Goal: Transaction & Acquisition: Purchase product/service

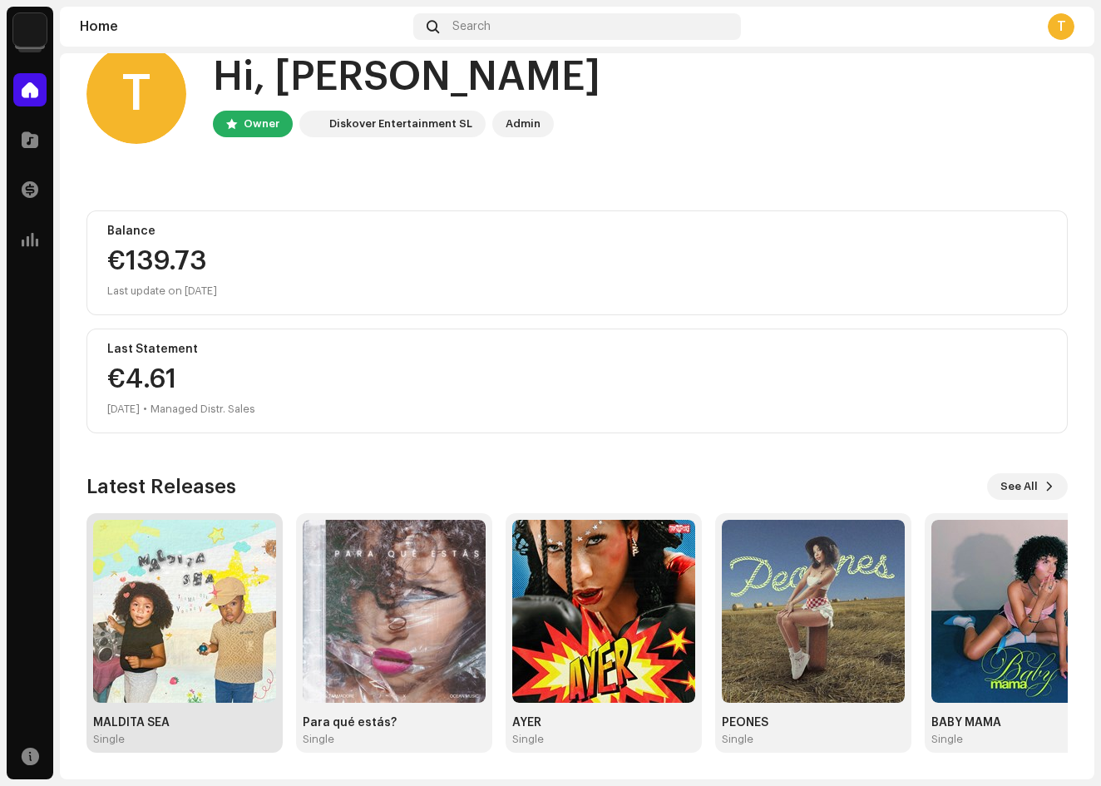
scroll to position [36, 0]
click at [275, 593] on img at bounding box center [184, 611] width 183 height 183
click at [161, 552] on img at bounding box center [184, 611] width 183 height 183
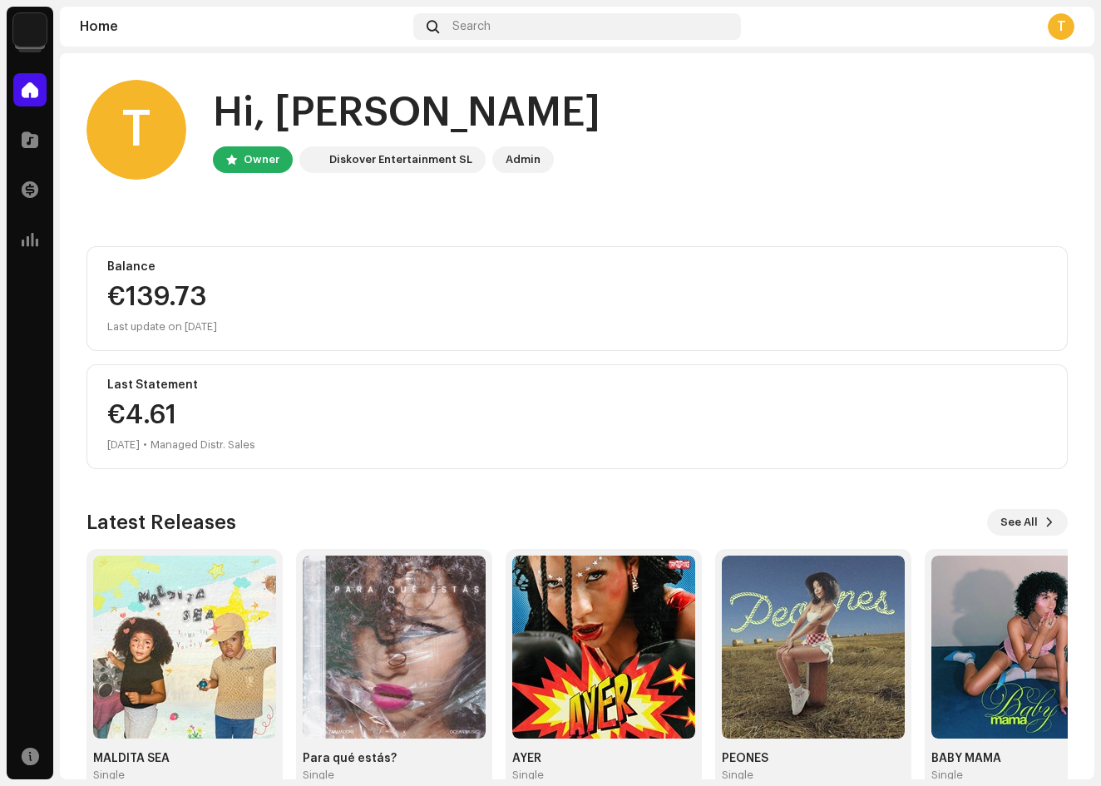
scroll to position [0, 0]
click at [24, 143] on span at bounding box center [30, 139] width 17 height 13
click at [20, 132] on div at bounding box center [29, 139] width 33 height 33
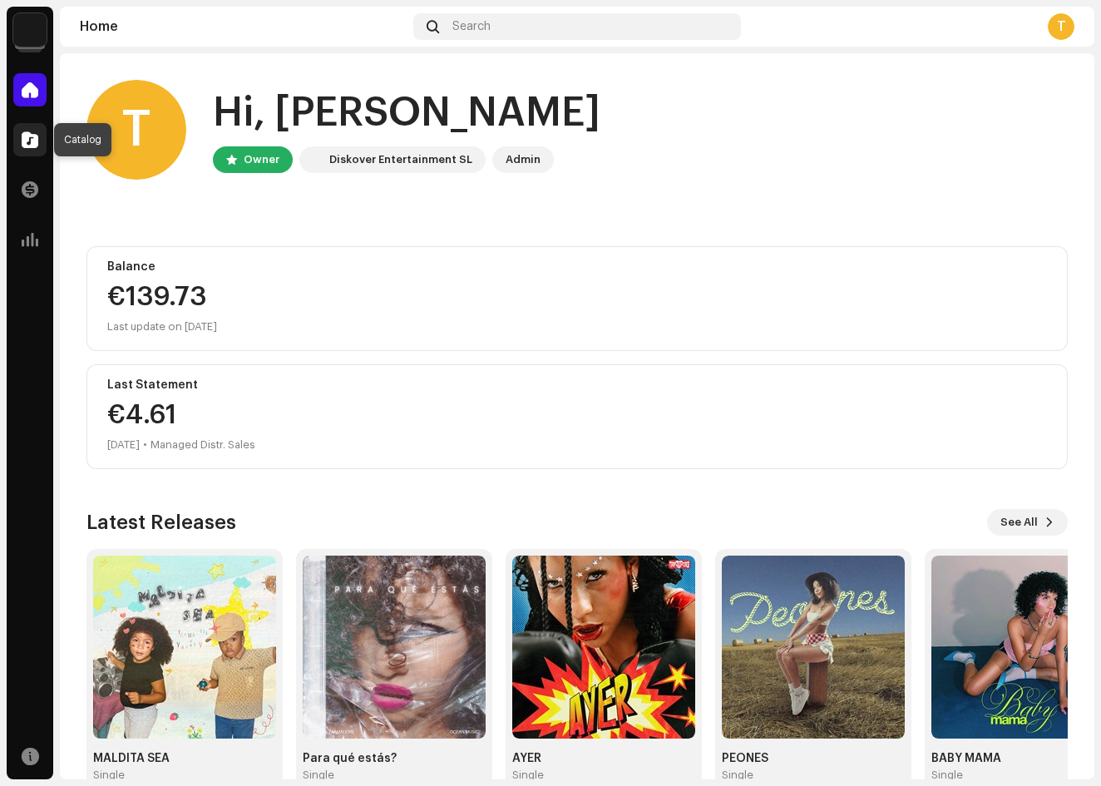
click at [30, 136] on span at bounding box center [30, 139] width 17 height 13
click at [30, 225] on div at bounding box center [29, 239] width 33 height 33
click at [30, 139] on span at bounding box center [30, 139] width 17 height 13
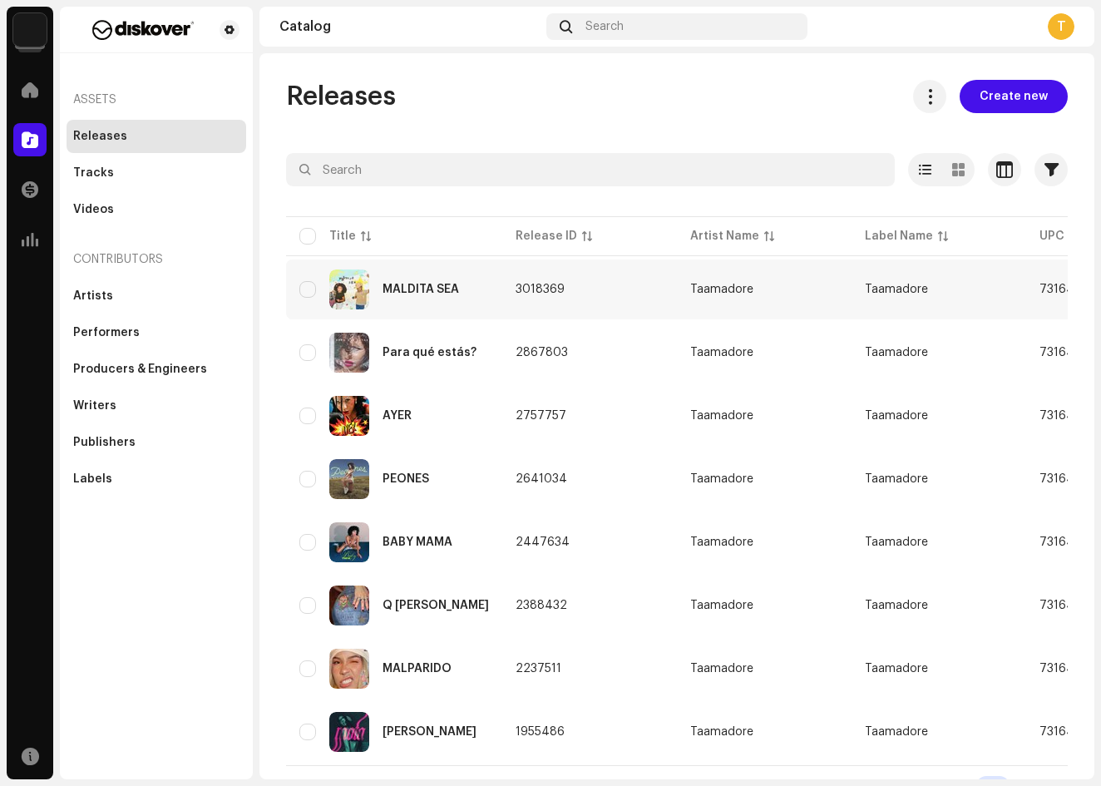
click at [611, 294] on td "3018369" at bounding box center [589, 289] width 175 height 60
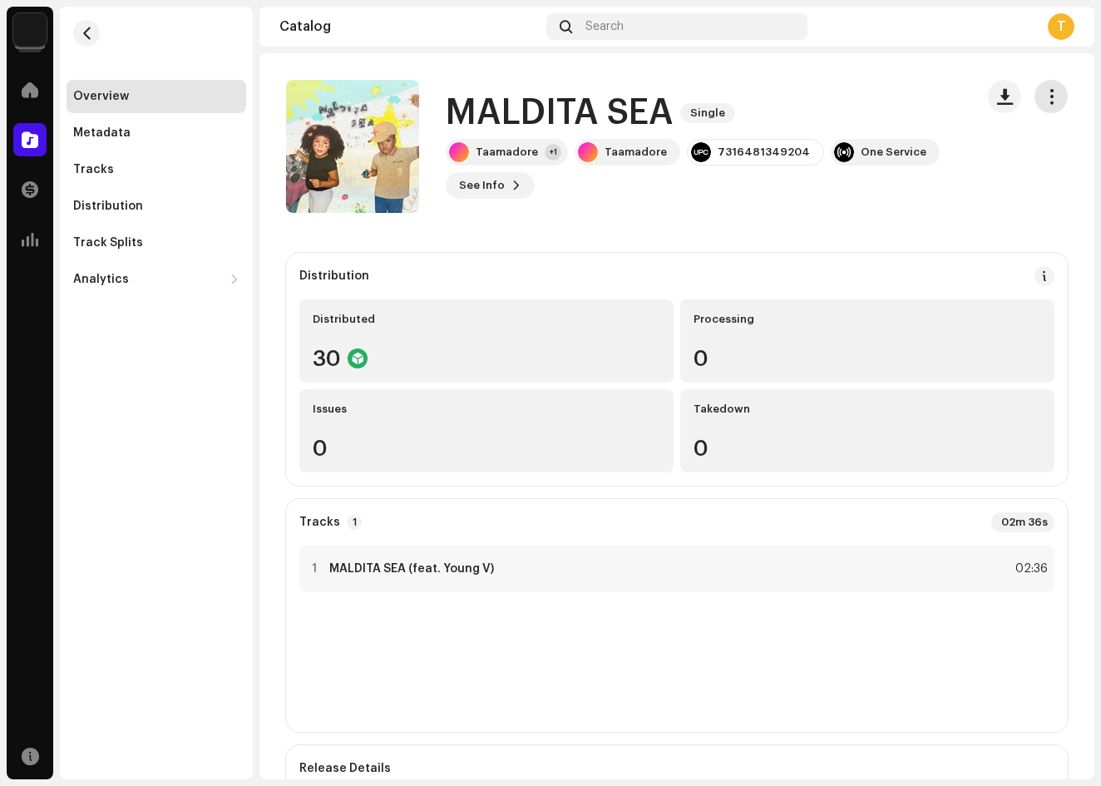
click at [1046, 100] on span "button" at bounding box center [1052, 96] width 16 height 13
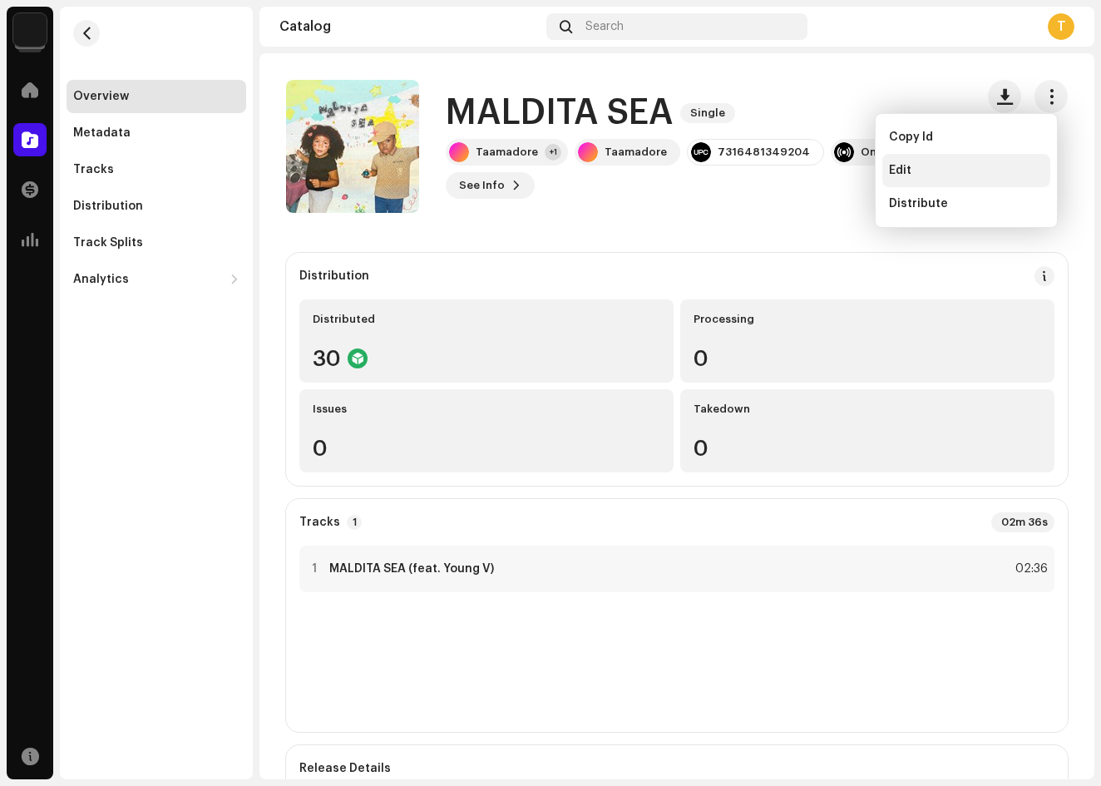
click at [945, 173] on div "Edit" at bounding box center [966, 170] width 155 height 13
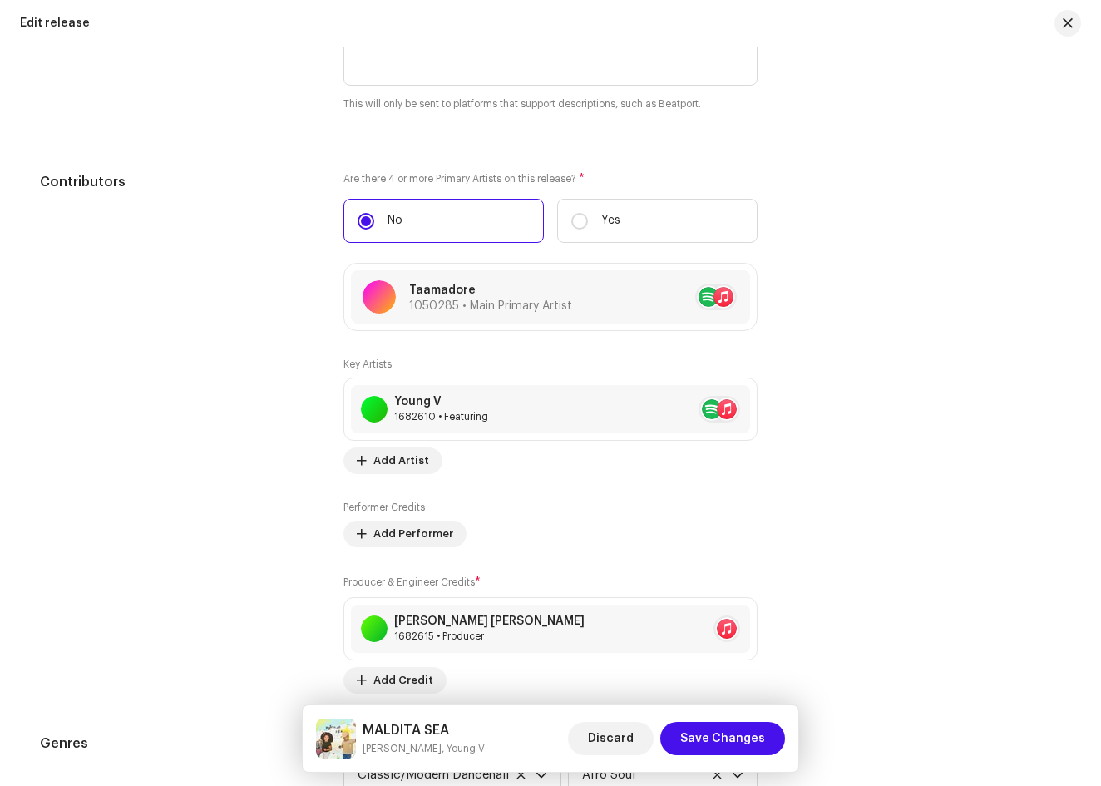
scroll to position [1595, 0]
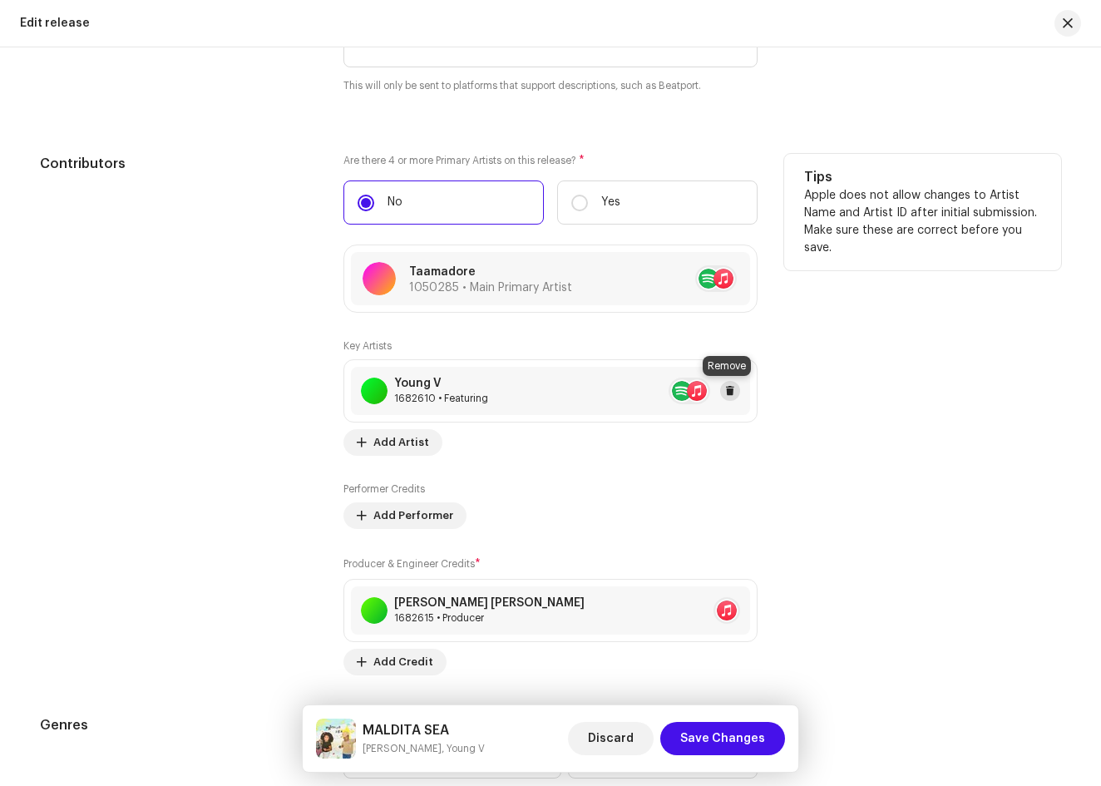
click at [727, 391] on span at bounding box center [730, 390] width 10 height 13
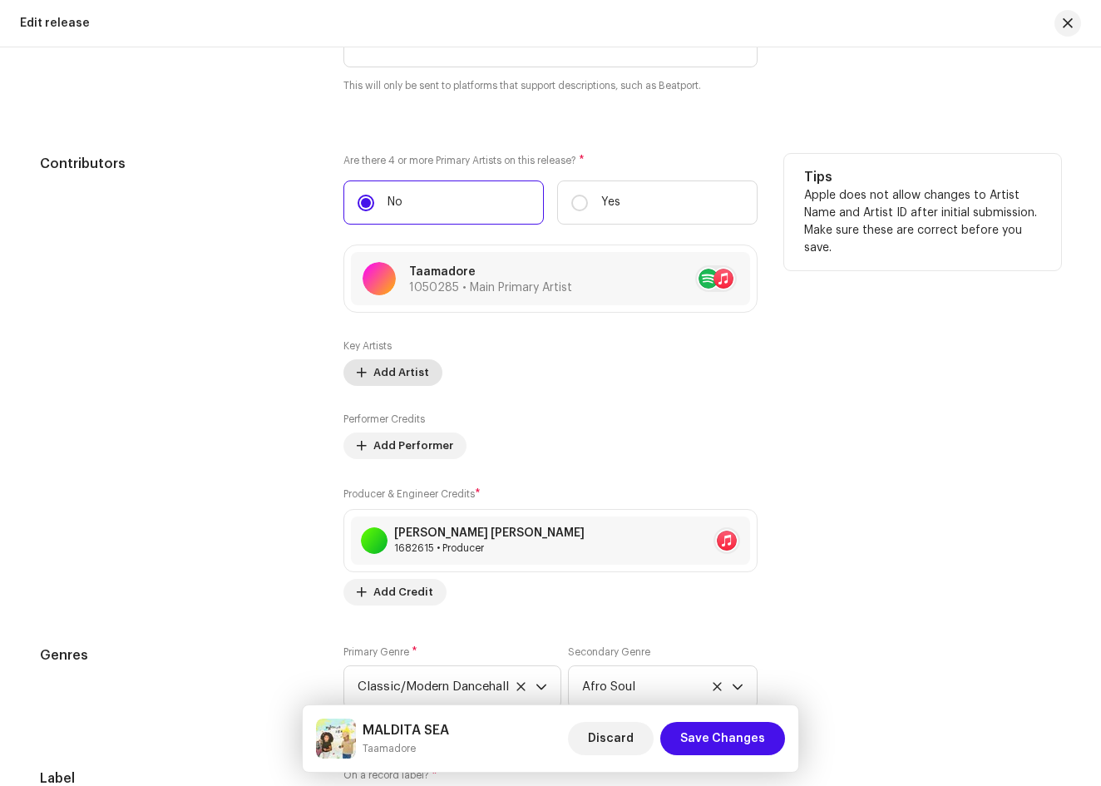
click at [400, 377] on span "Add Artist" at bounding box center [401, 372] width 56 height 33
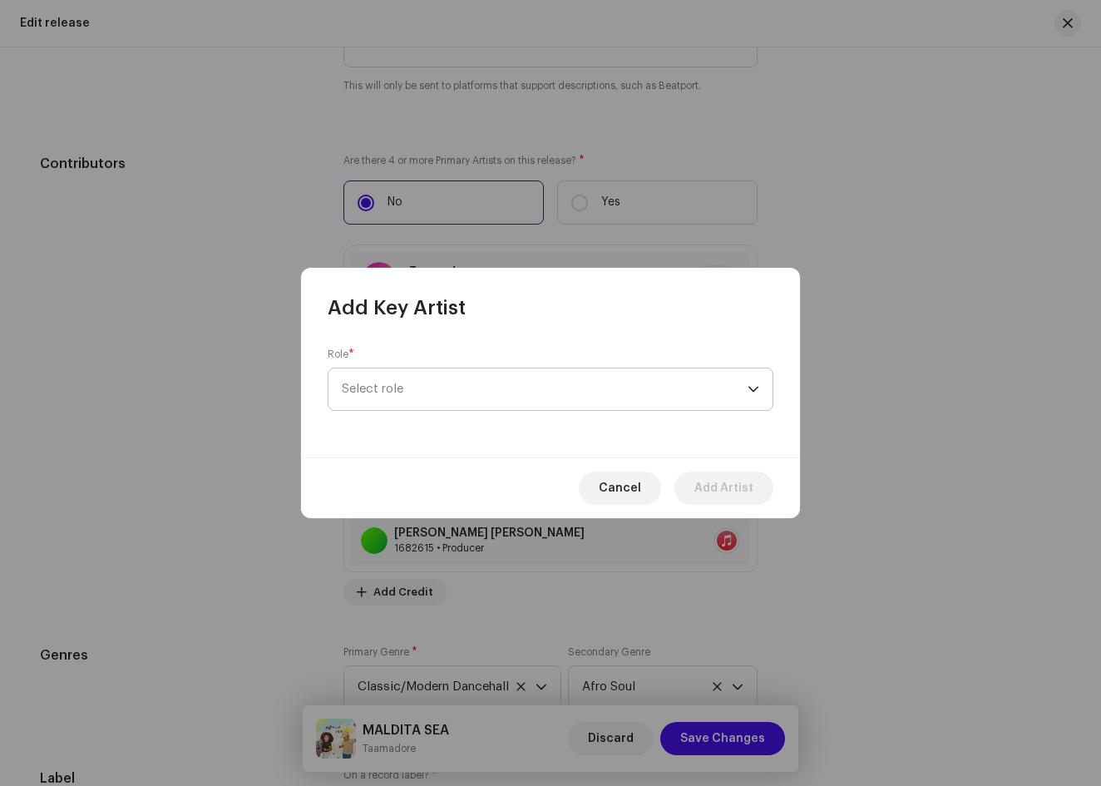
click at [444, 390] on span "Select role" at bounding box center [545, 389] width 406 height 42
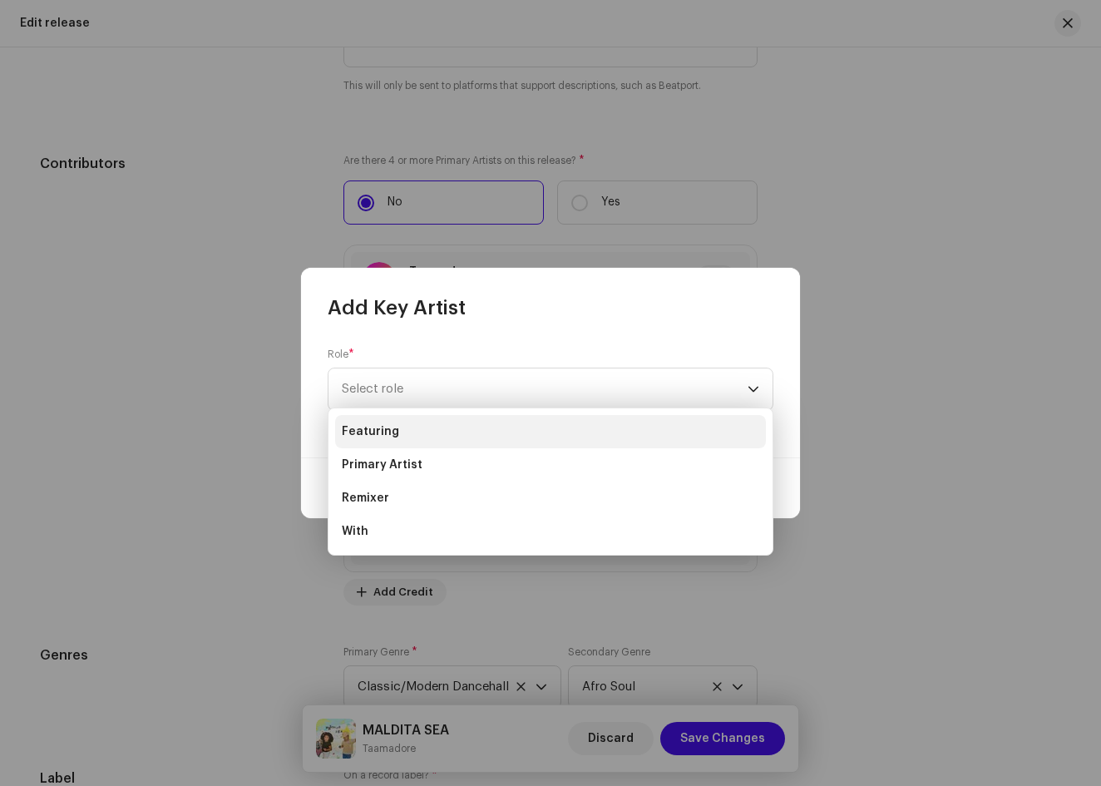
click at [416, 428] on li "Featuring" at bounding box center [550, 431] width 431 height 33
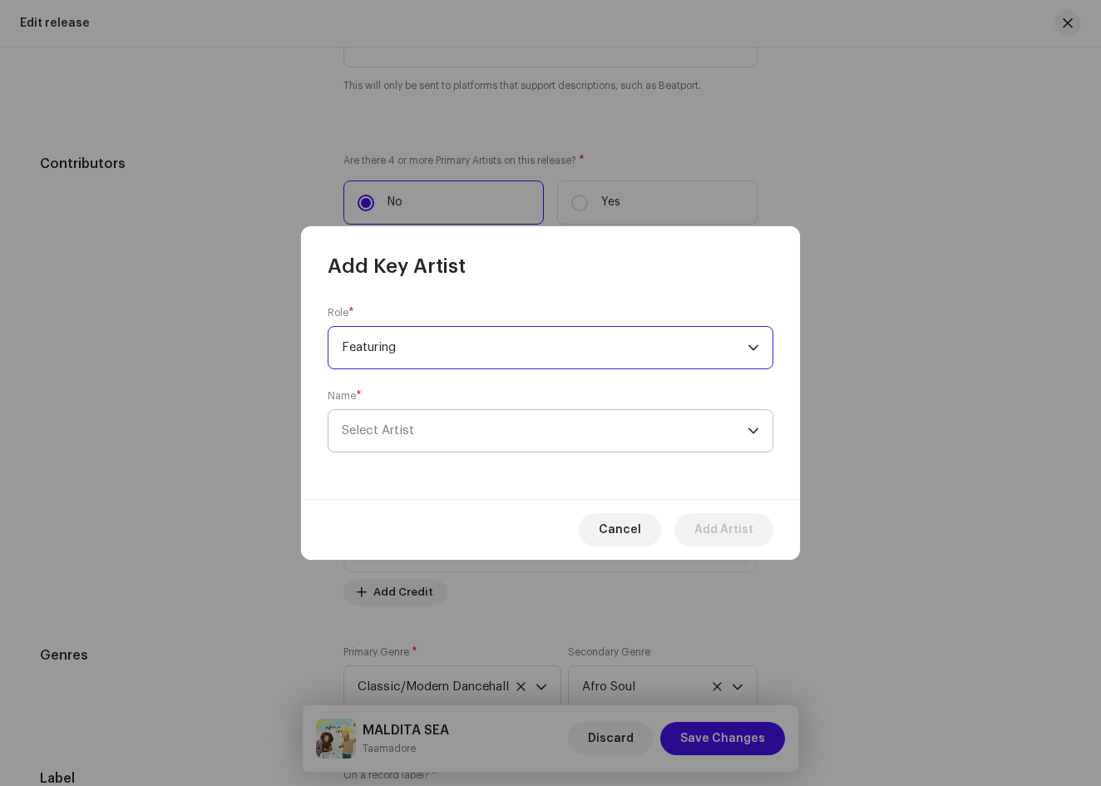
click at [409, 437] on span "Select Artist" at bounding box center [545, 431] width 406 height 42
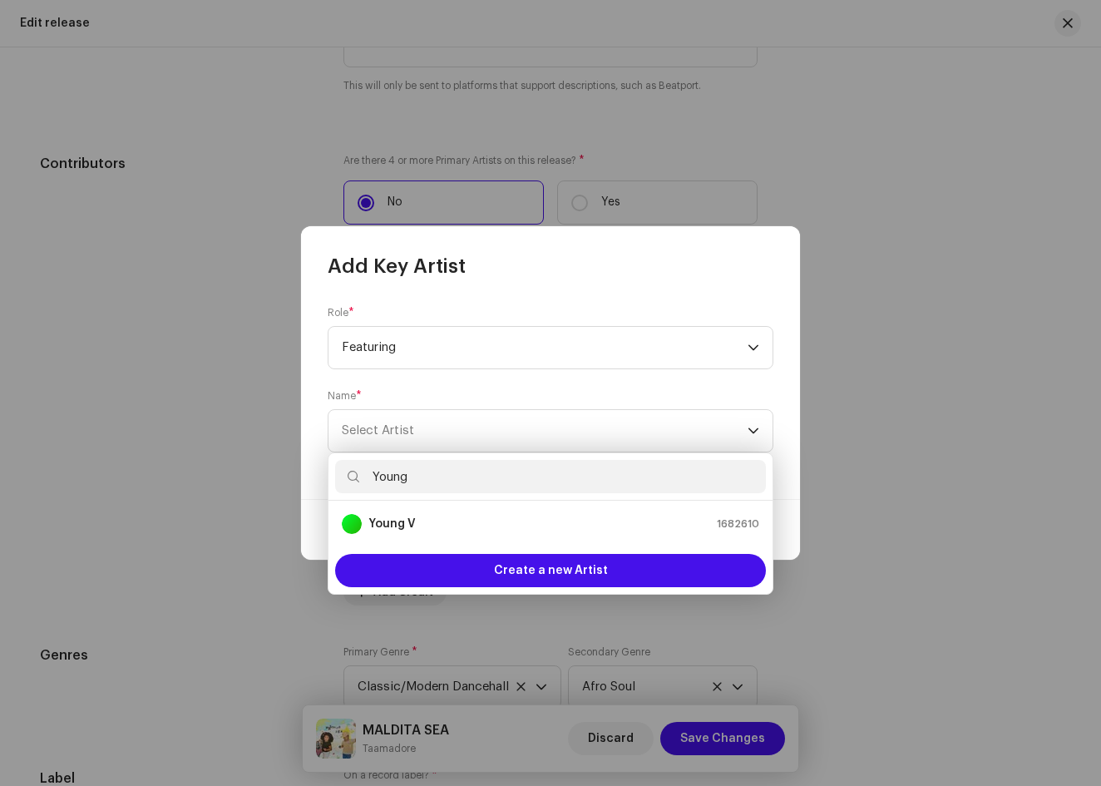
type input "Young V"
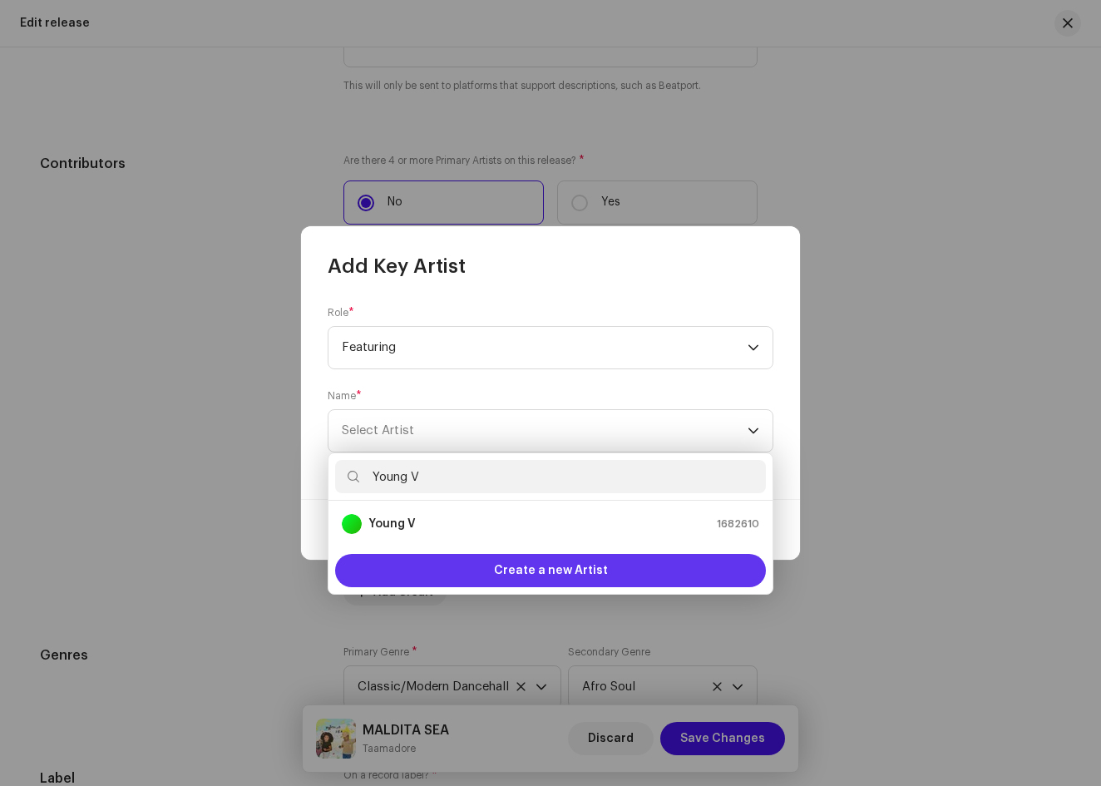
click at [429, 576] on div "Create a new Artist" at bounding box center [550, 570] width 431 height 33
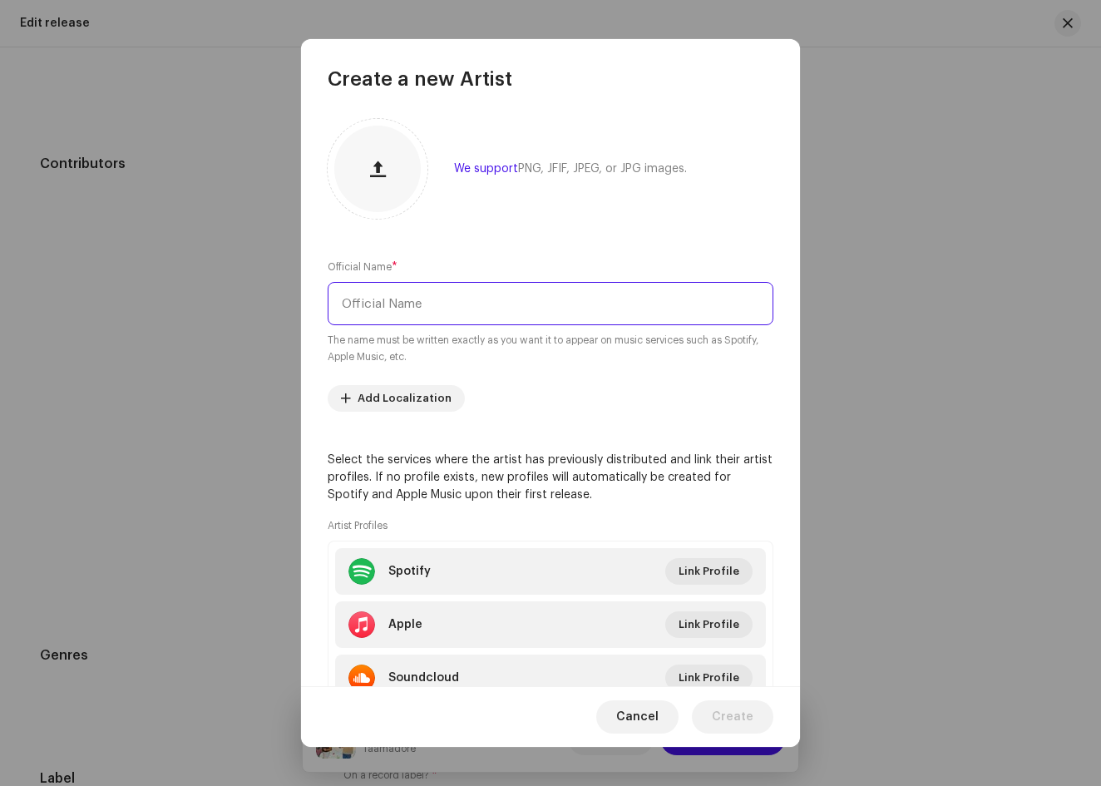
click at [420, 302] on input "text" at bounding box center [551, 303] width 446 height 43
type input "y"
click at [644, 723] on span "Cancel" at bounding box center [637, 716] width 42 height 33
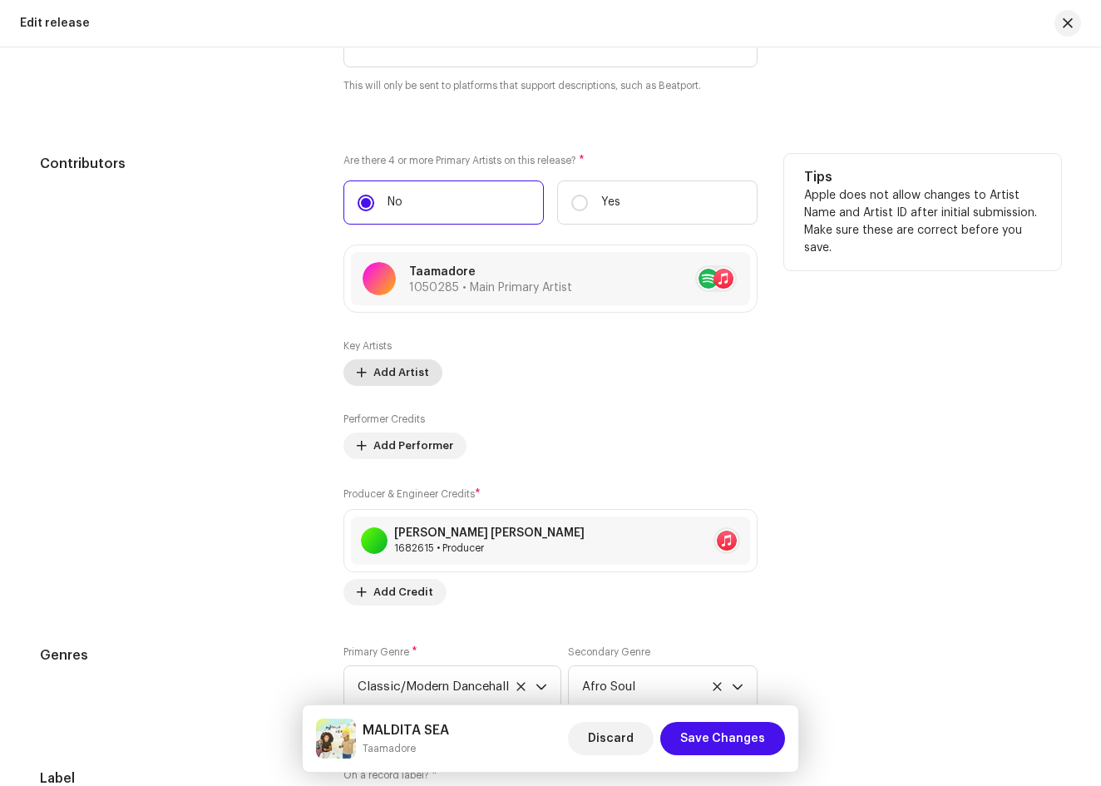
click at [410, 364] on span "Add Artist" at bounding box center [401, 372] width 56 height 33
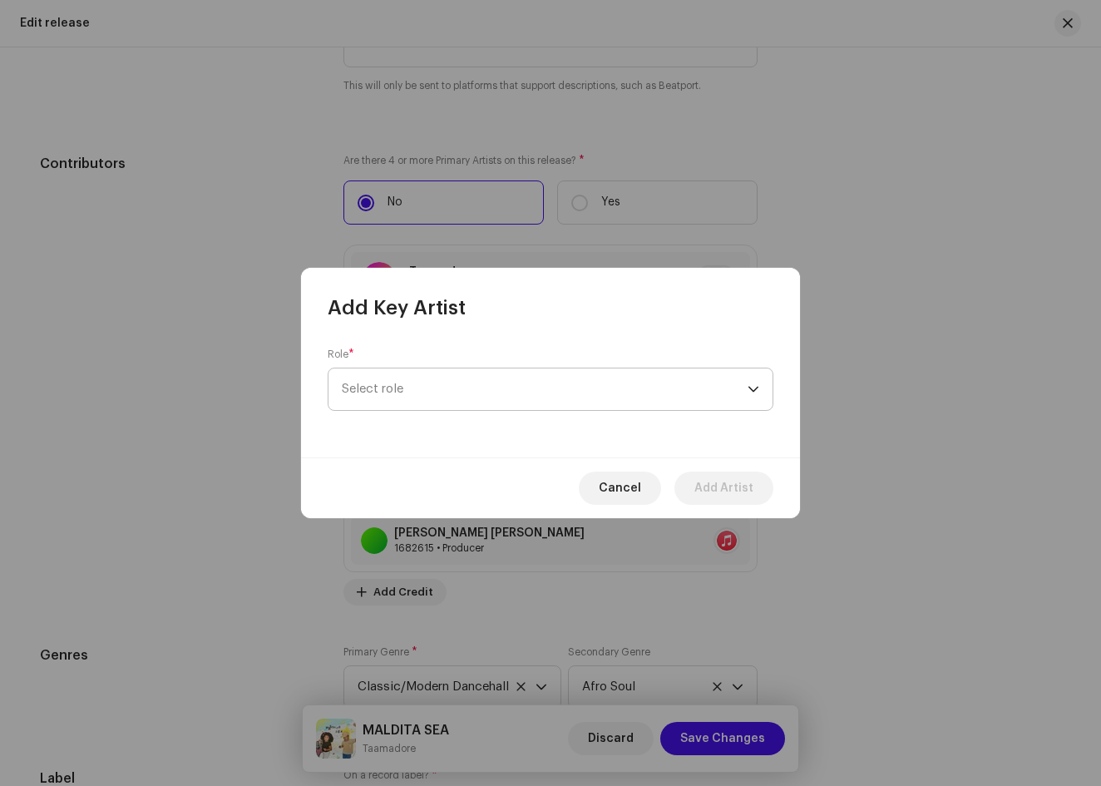
click at [454, 377] on span "Select role" at bounding box center [545, 389] width 406 height 42
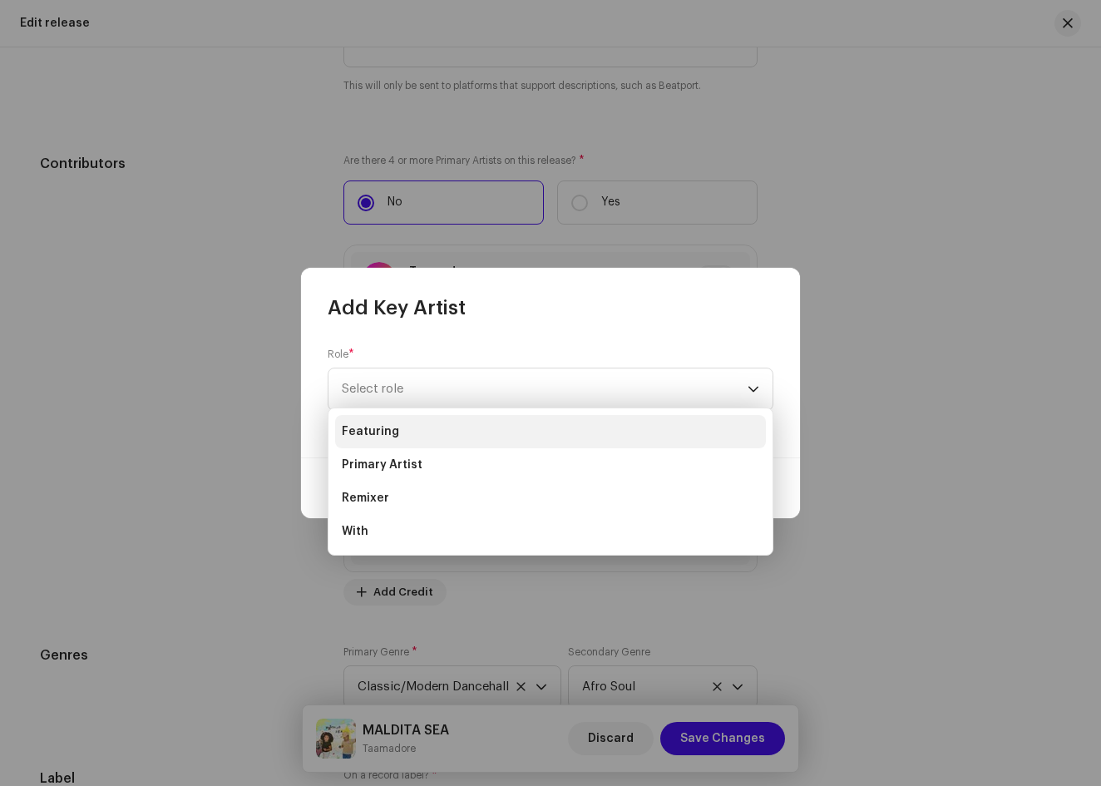
click at [441, 438] on li "Featuring" at bounding box center [550, 431] width 431 height 33
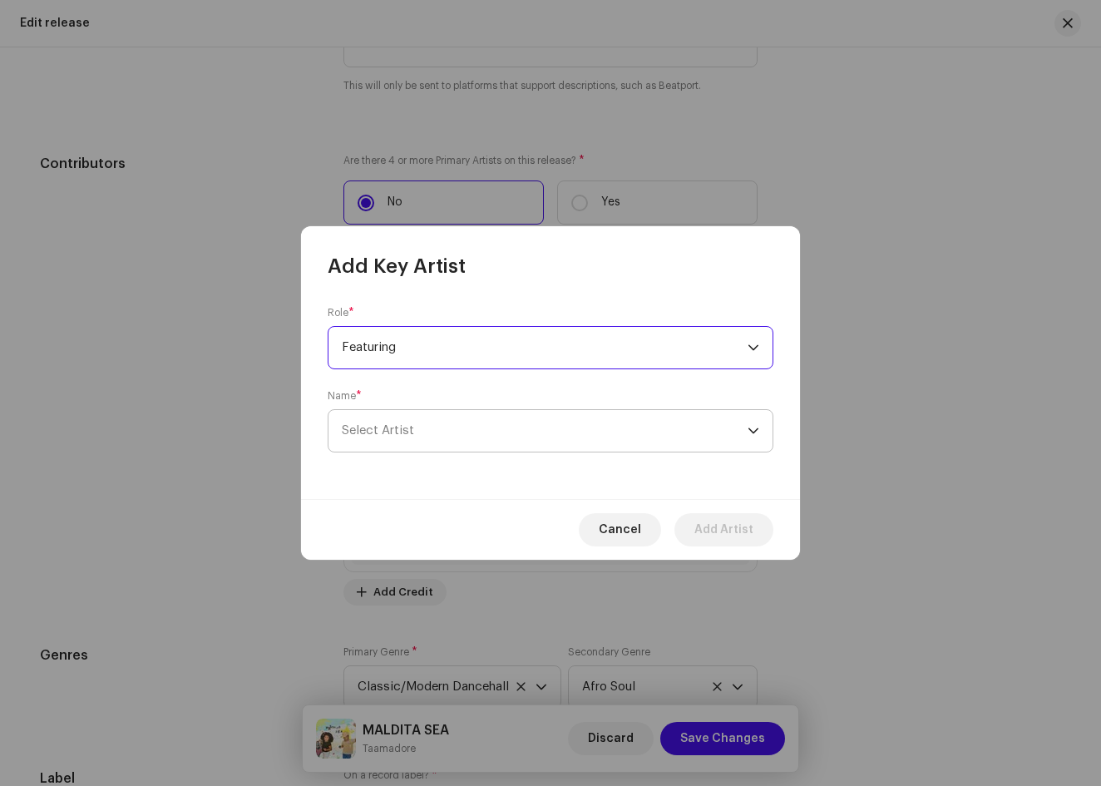
click at [503, 439] on span "Select Artist" at bounding box center [545, 431] width 406 height 42
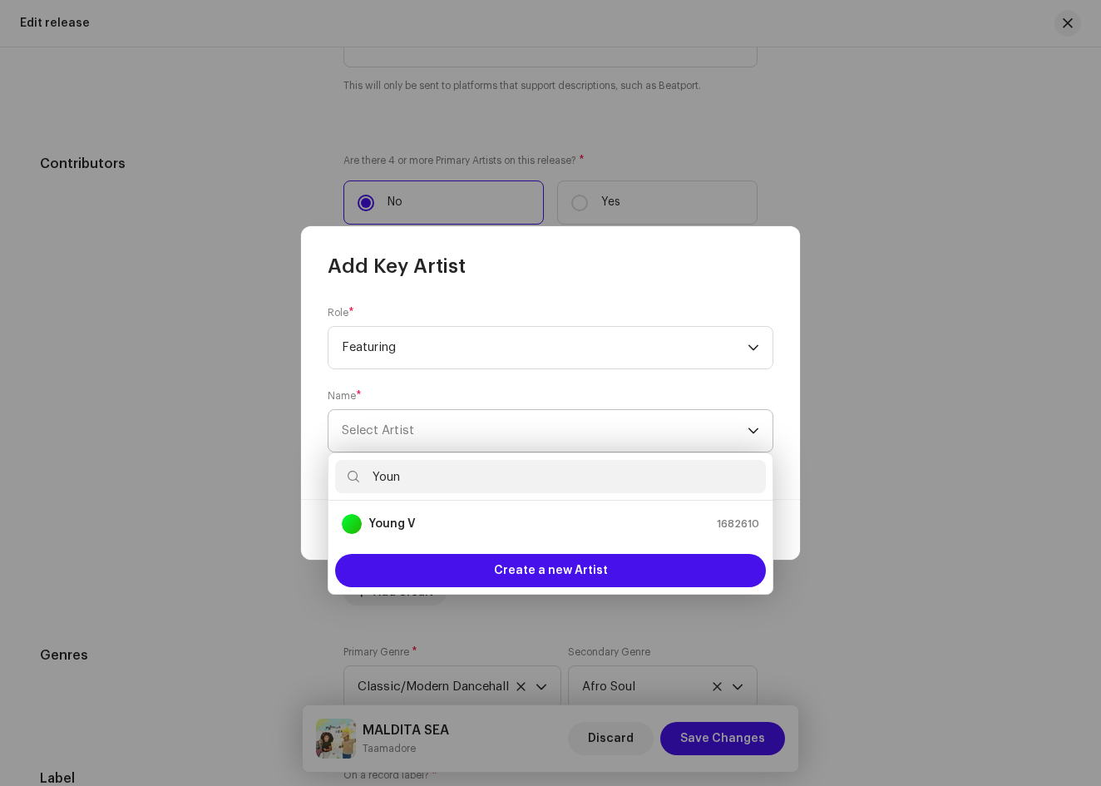
type input "Youn V"
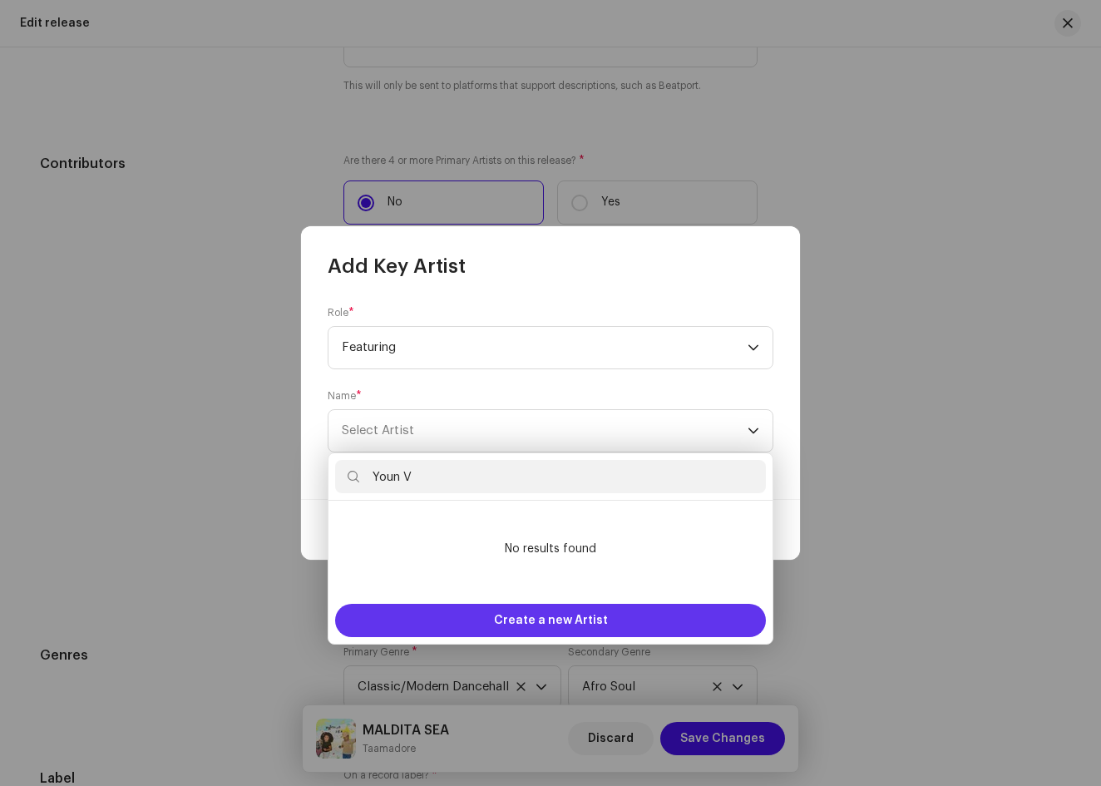
click at [490, 615] on div "Create a new Artist" at bounding box center [550, 620] width 431 height 33
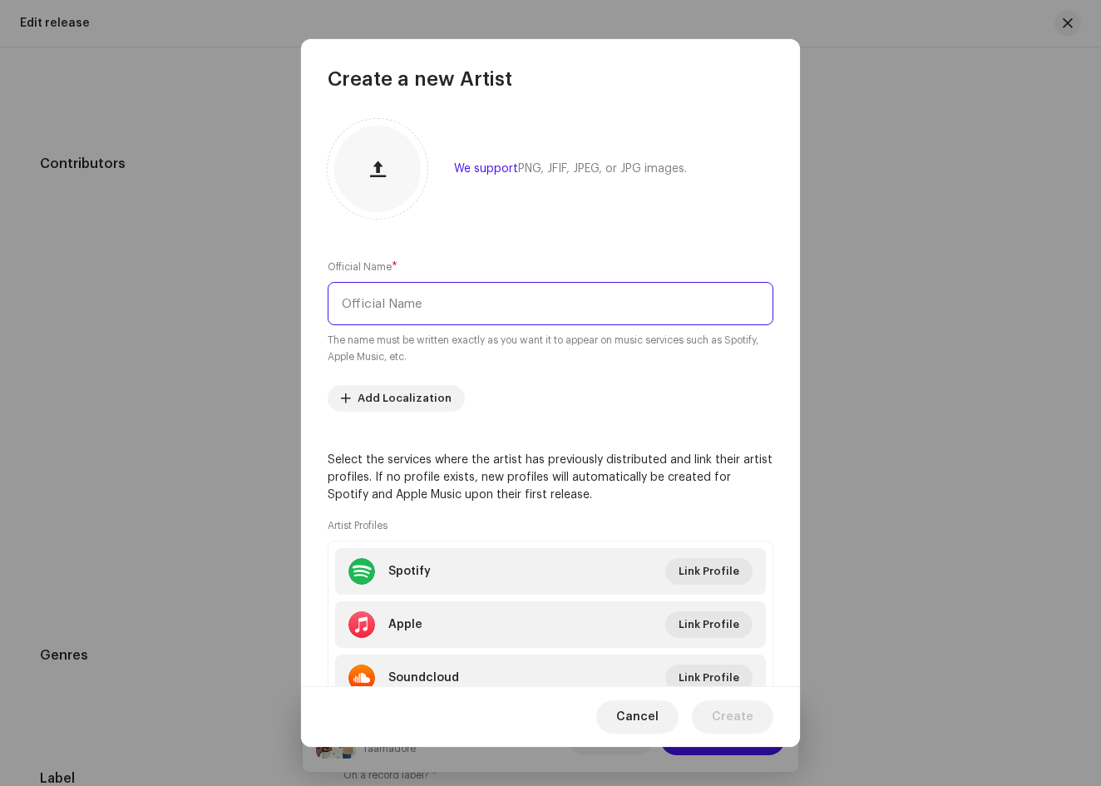
click at [490, 298] on input "text" at bounding box center [551, 303] width 446 height 43
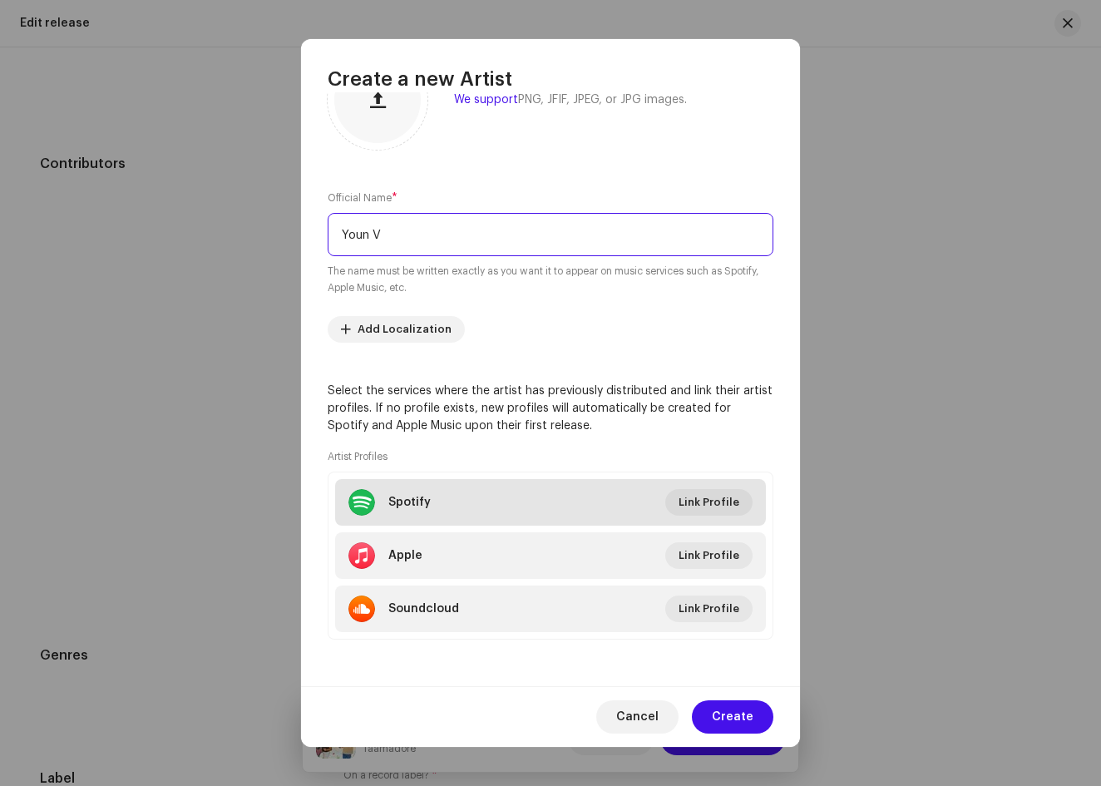
scroll to position [69, 0]
type input "Youn V"
click at [728, 496] on span "Link Profile" at bounding box center [709, 502] width 61 height 33
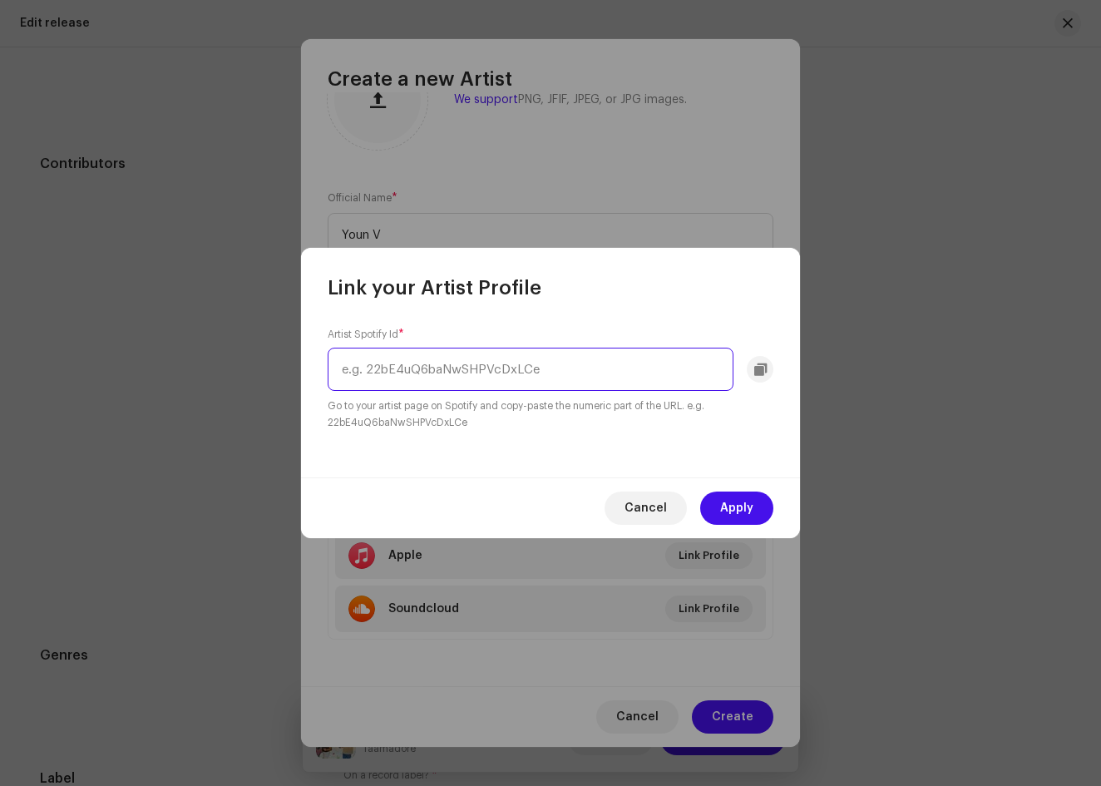
click at [616, 373] on input "text" at bounding box center [531, 369] width 406 height 43
click at [546, 361] on input "text" at bounding box center [531, 369] width 406 height 43
paste input "00GYbZ9D6V9Ky2n99IGgM8"
type input "00GYbZ9D6V9Ky2n99IGgM8"
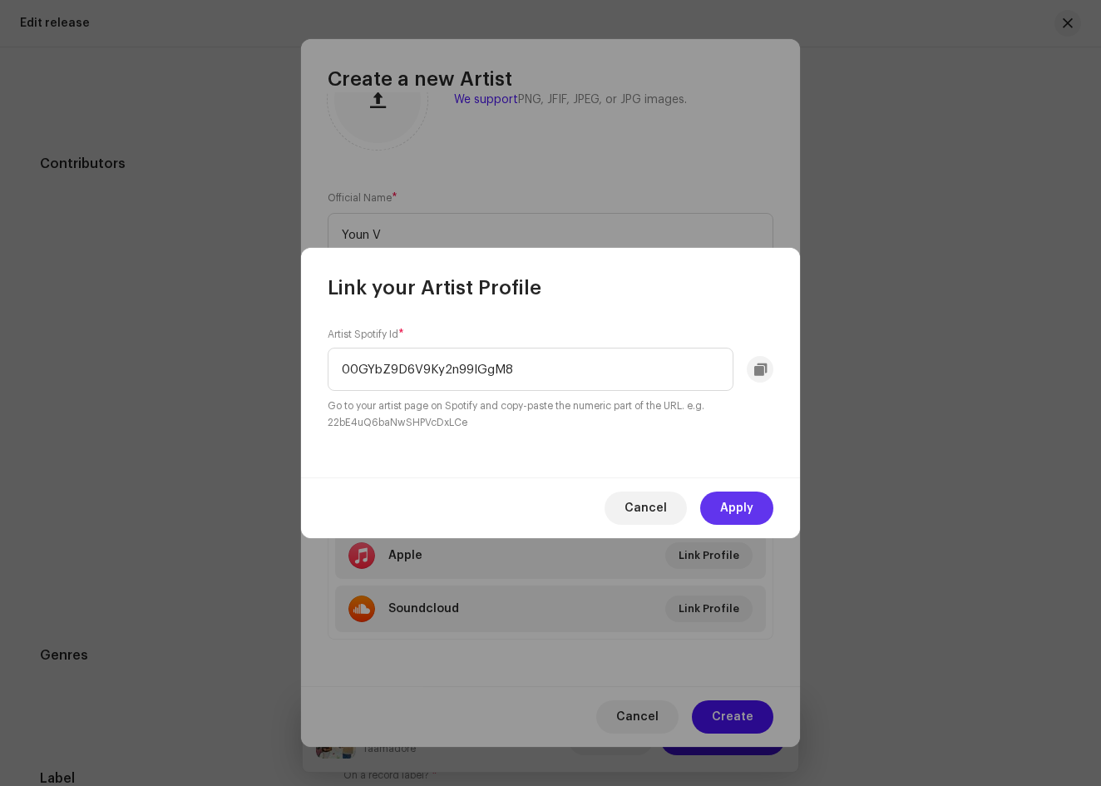
click at [731, 506] on span "Apply" at bounding box center [736, 507] width 33 height 33
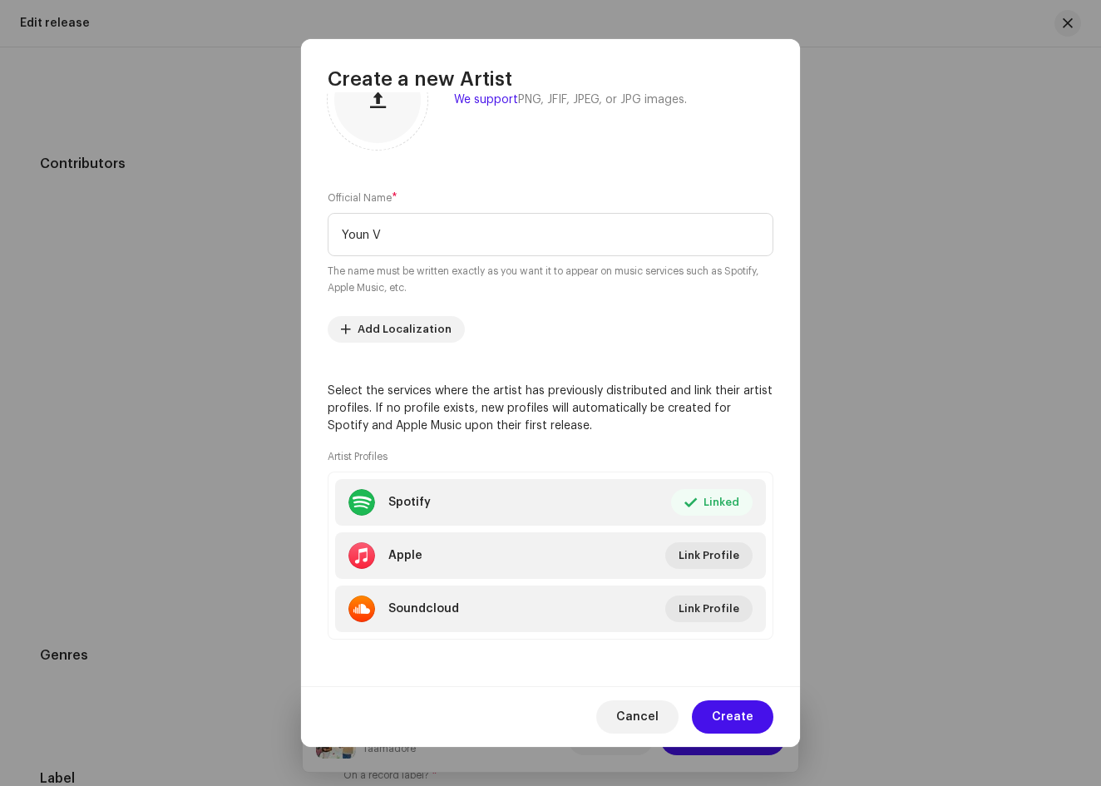
click at [567, 339] on re-m-artist-locales-form "Add Localization" at bounding box center [551, 329] width 446 height 27
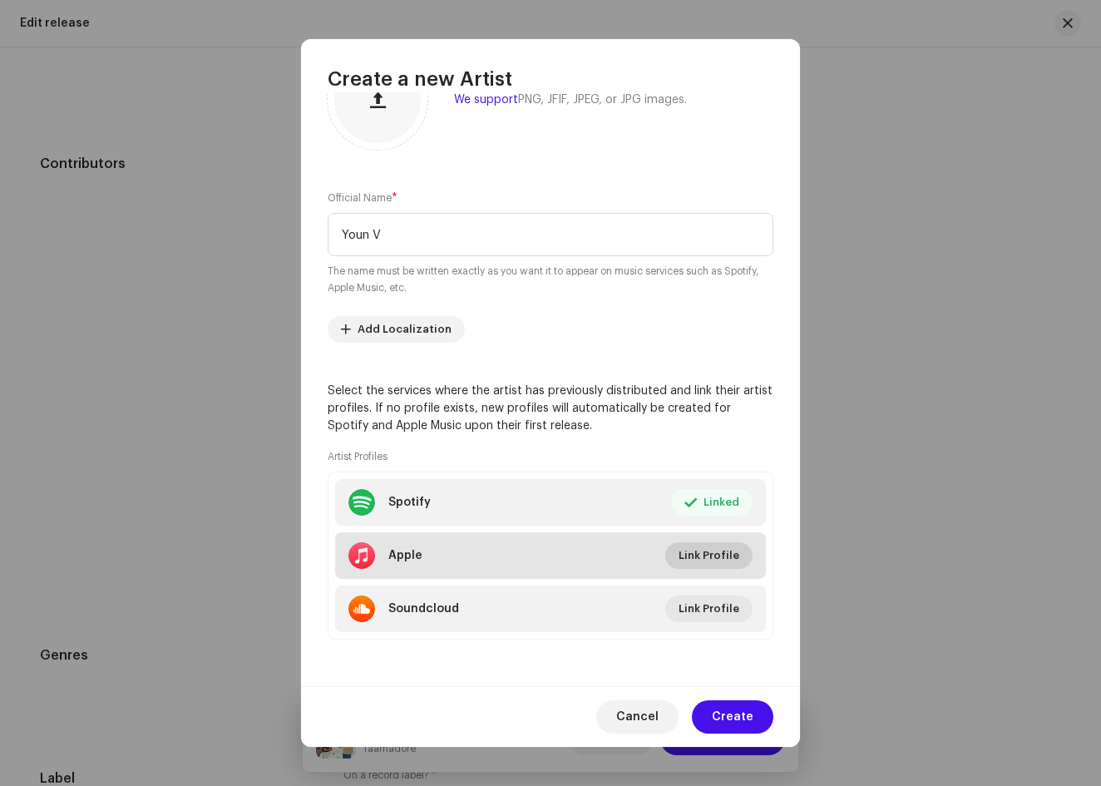
click at [712, 560] on span "Link Profile" at bounding box center [709, 555] width 61 height 33
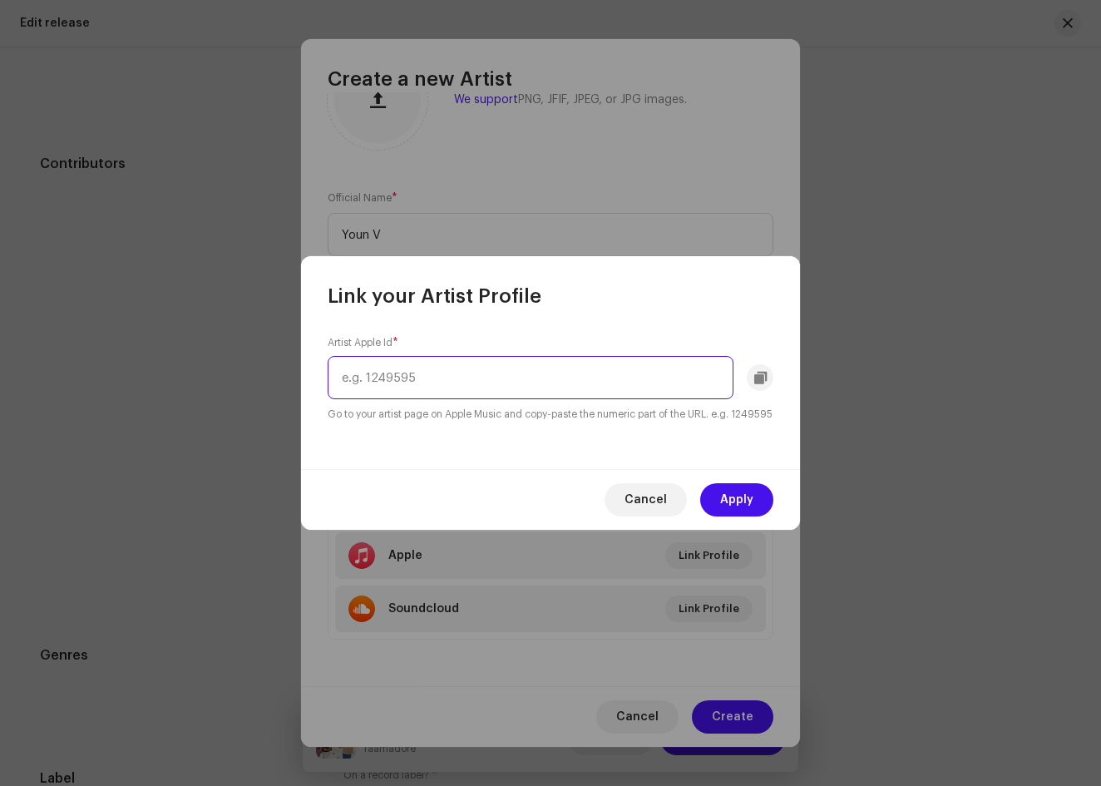
click at [543, 365] on input "text" at bounding box center [531, 377] width 406 height 43
type input "1760043341"
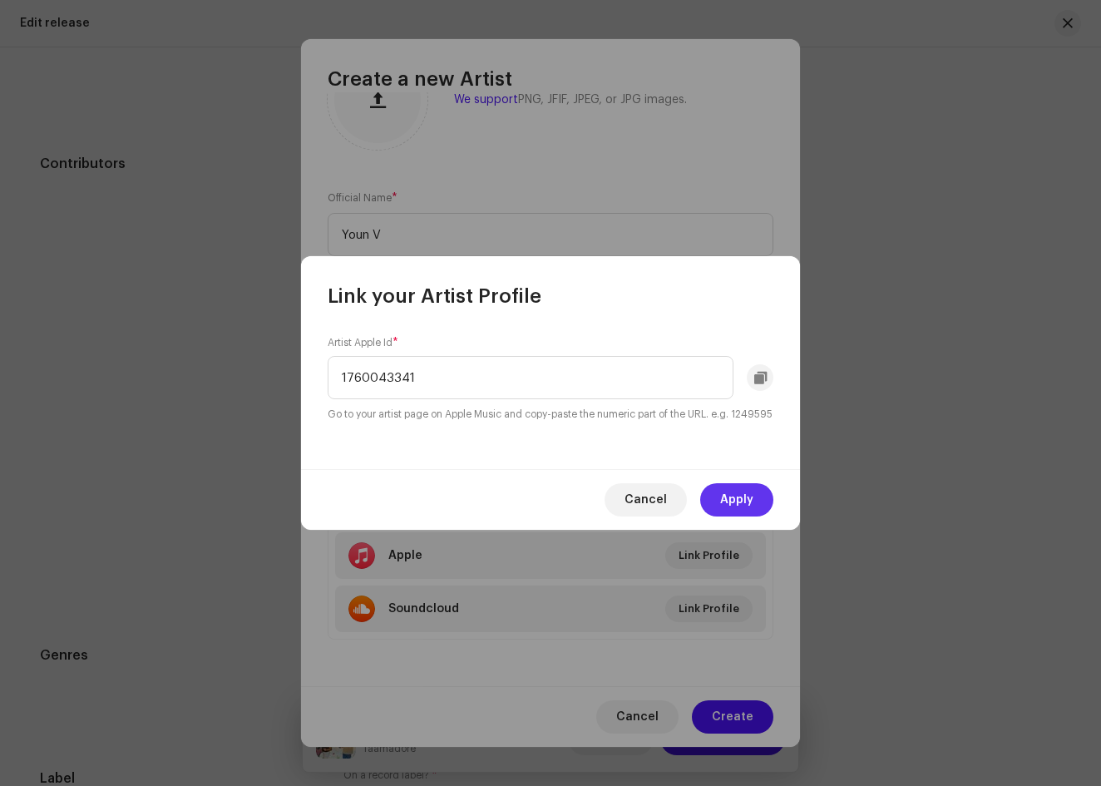
click at [729, 516] on span "Apply" at bounding box center [736, 499] width 33 height 33
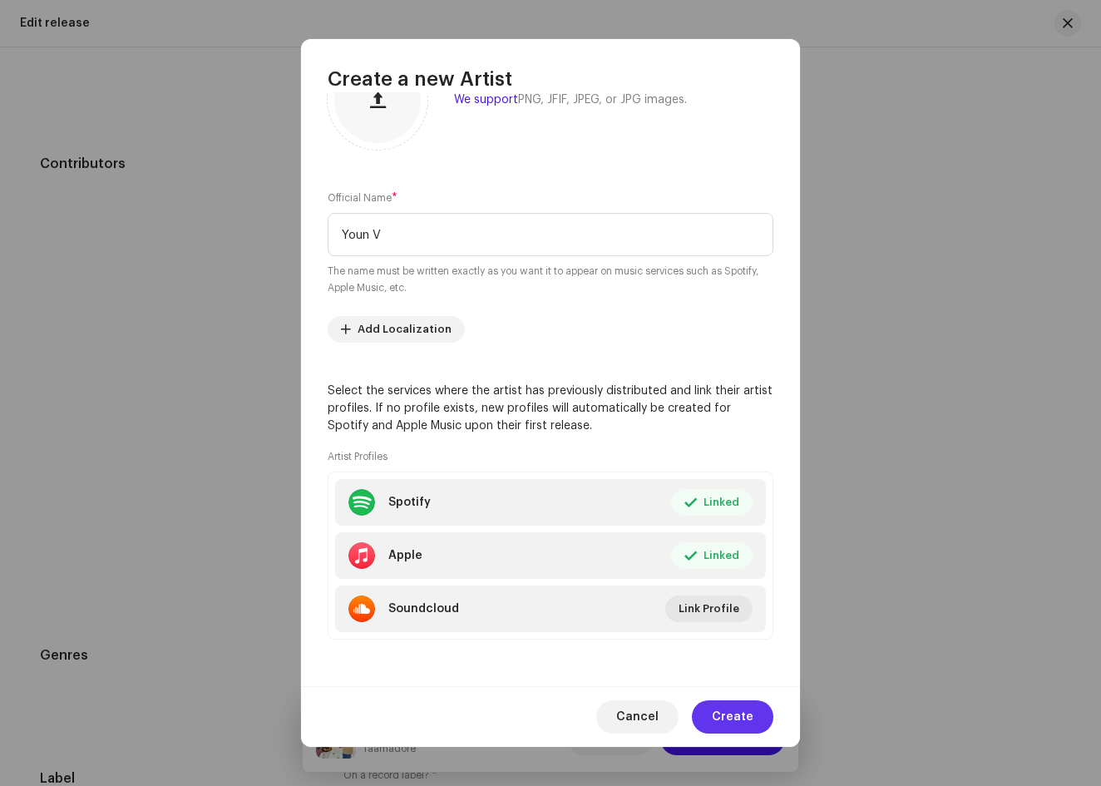
click at [726, 715] on span "Create" at bounding box center [733, 716] width 42 height 33
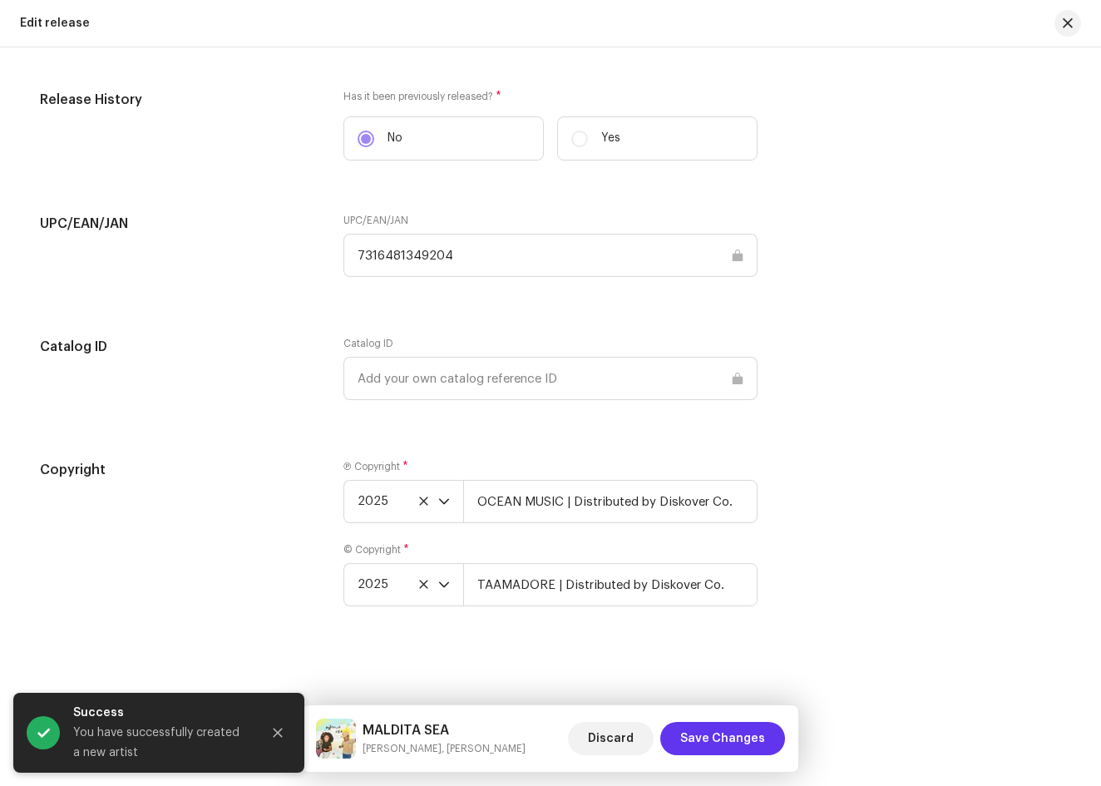
scroll to position [2557, 0]
click at [722, 738] on span "Save Changes" at bounding box center [722, 738] width 85 height 33
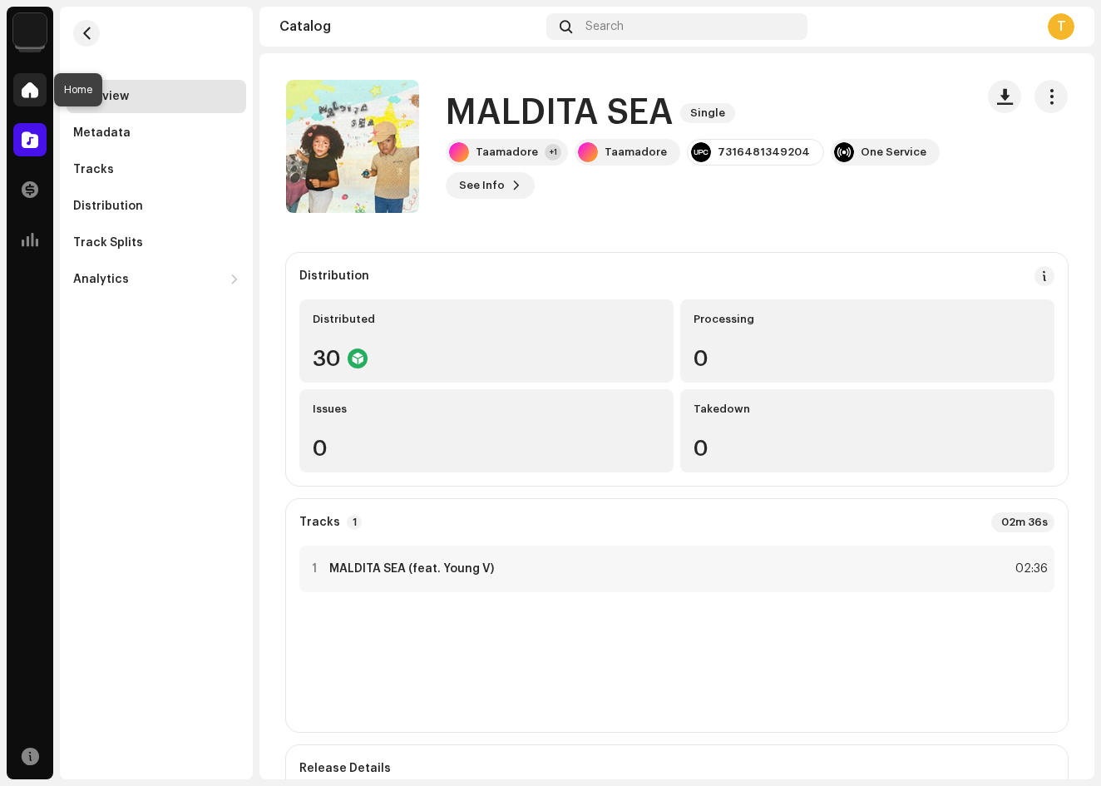
click at [36, 76] on div at bounding box center [29, 89] width 33 height 33
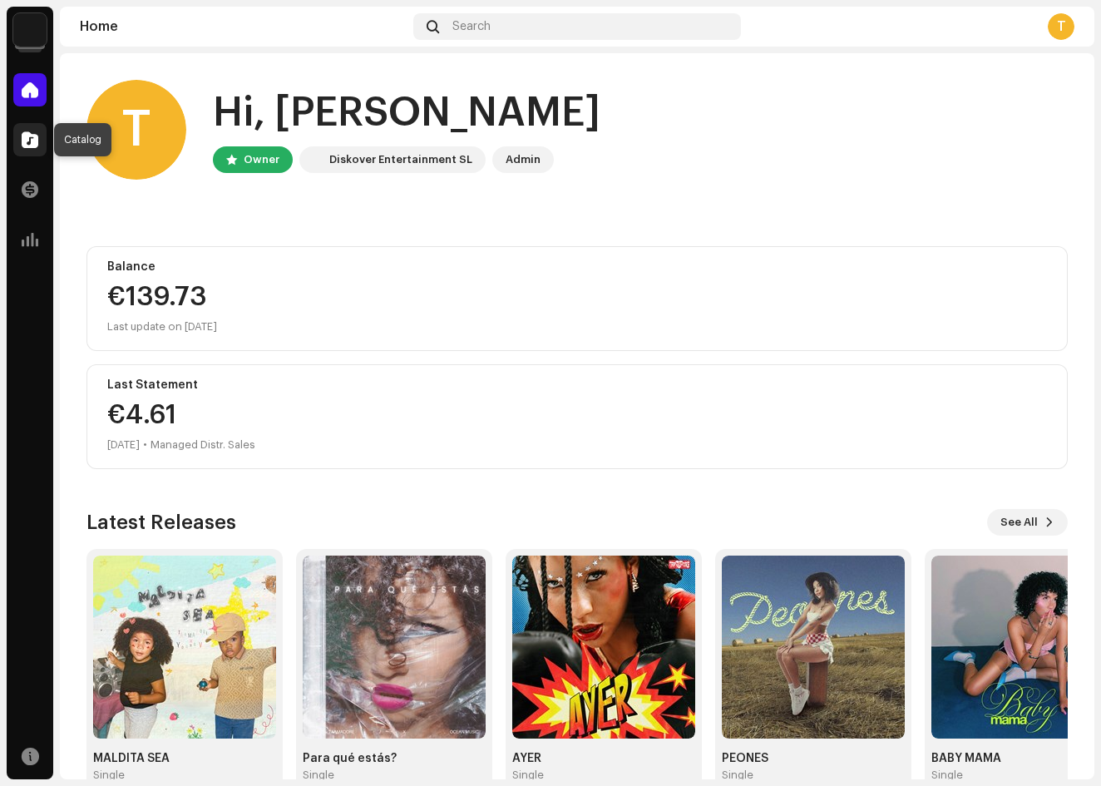
click at [27, 126] on div at bounding box center [29, 139] width 33 height 33
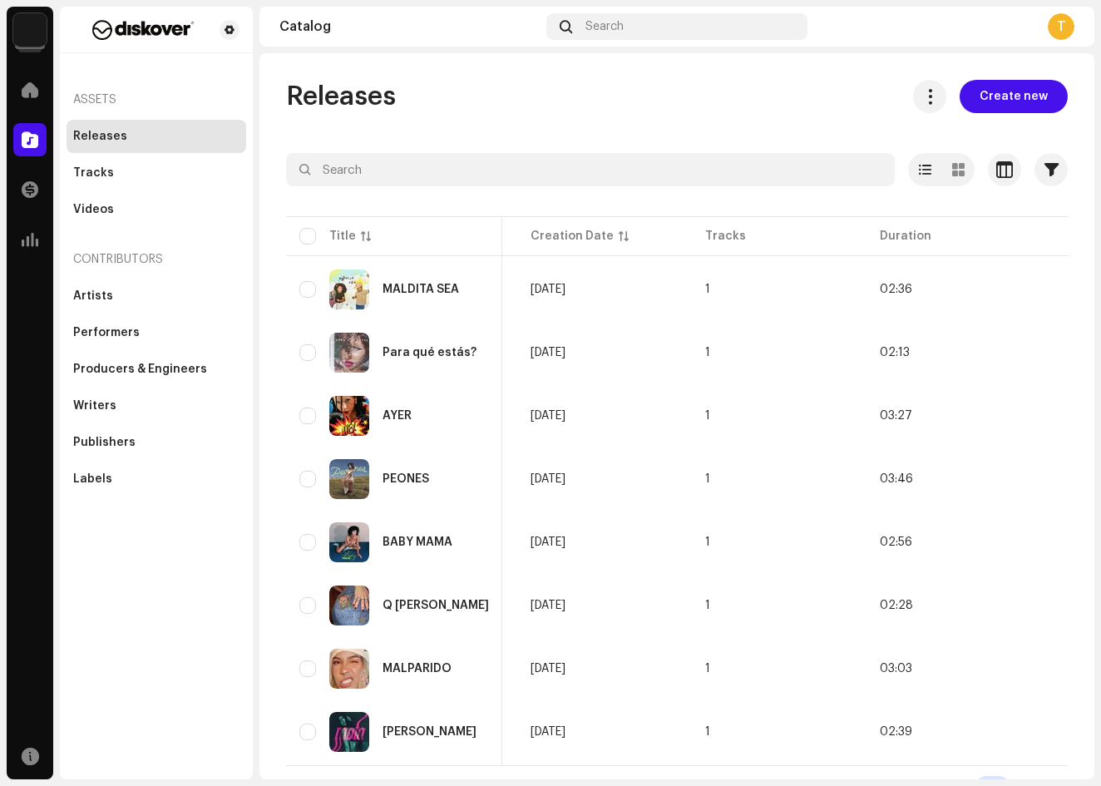
scroll to position [0, 684]
click at [1055, 291] on button "button" at bounding box center [1054, 289] width 27 height 27
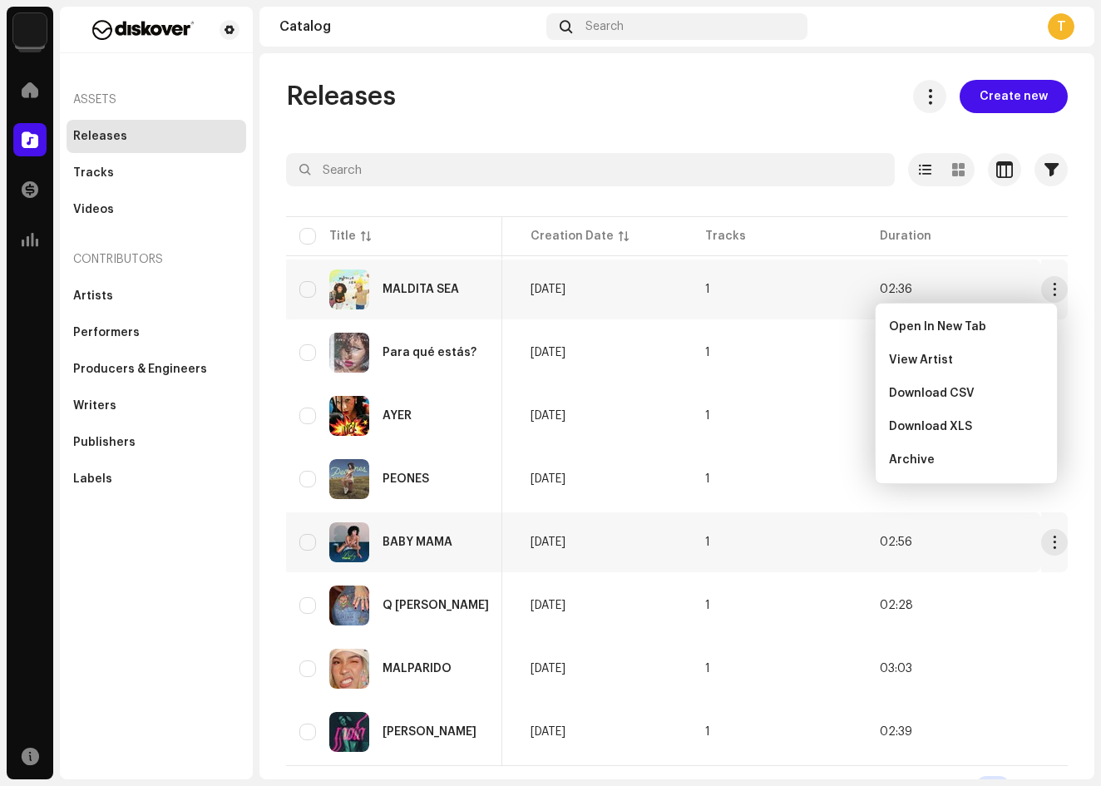
click at [990, 541] on td "02:56" at bounding box center [953, 542] width 175 height 60
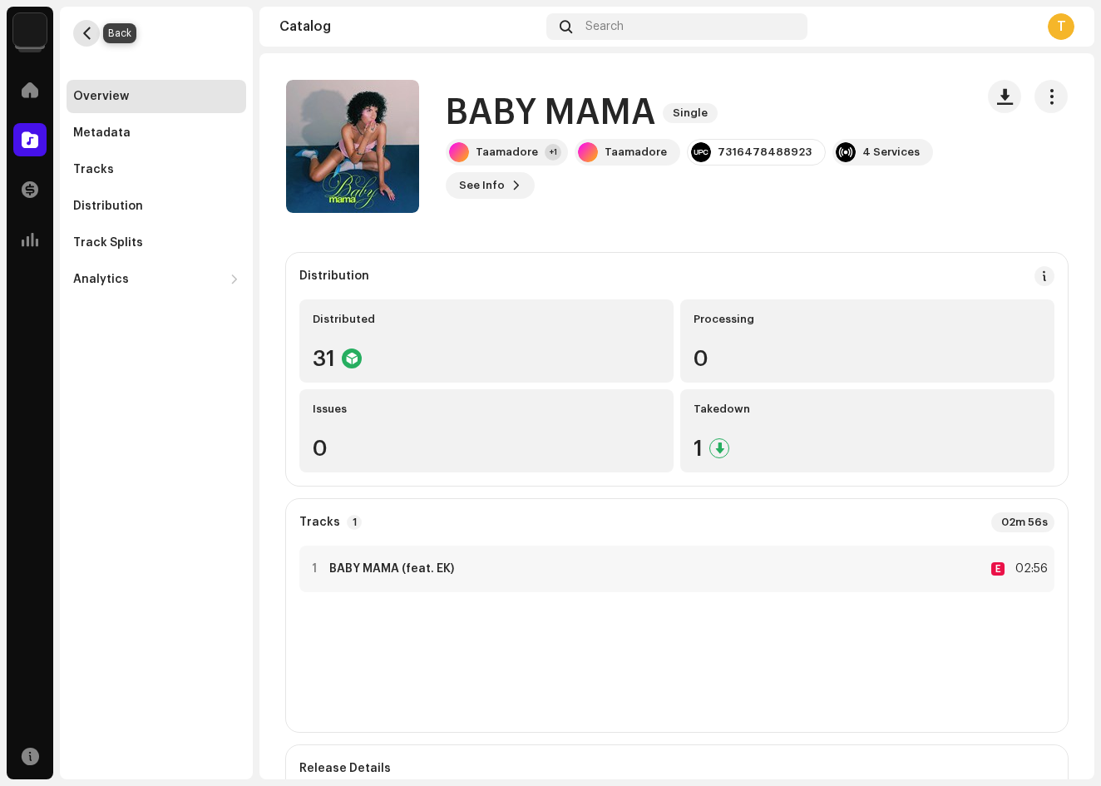
click at [83, 32] on span "button" at bounding box center [87, 33] width 12 height 13
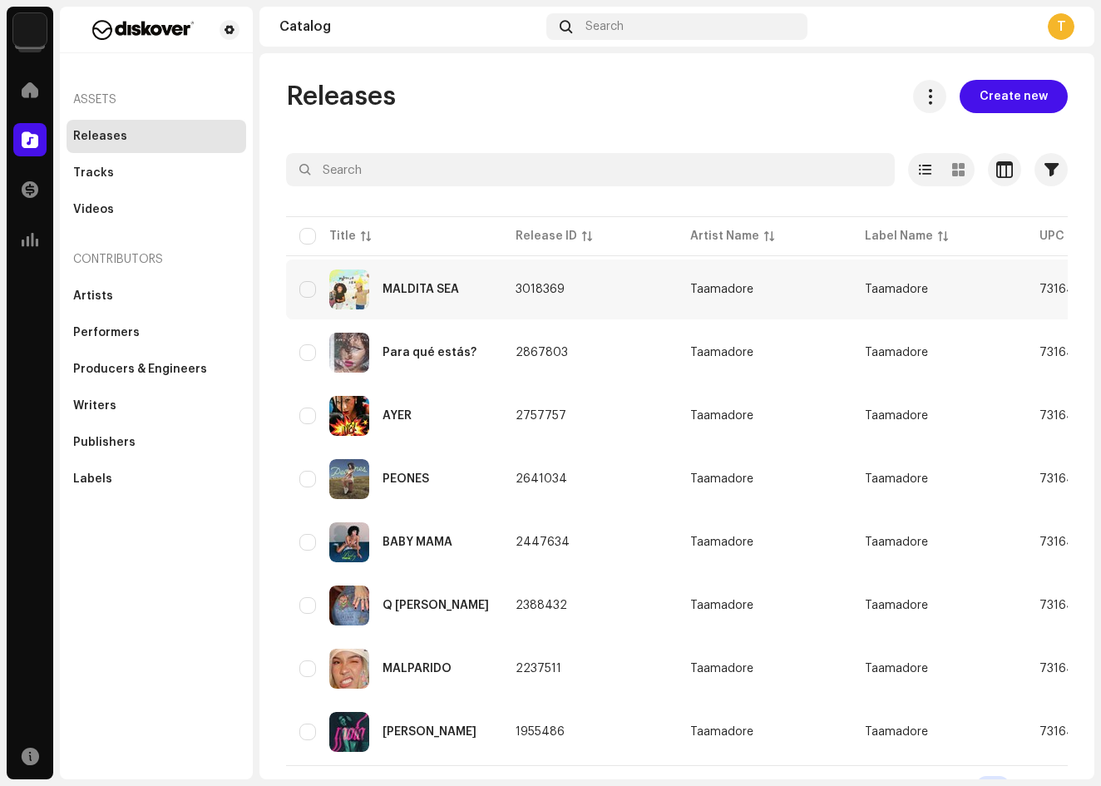
click at [590, 286] on td "3018369" at bounding box center [589, 289] width 175 height 60
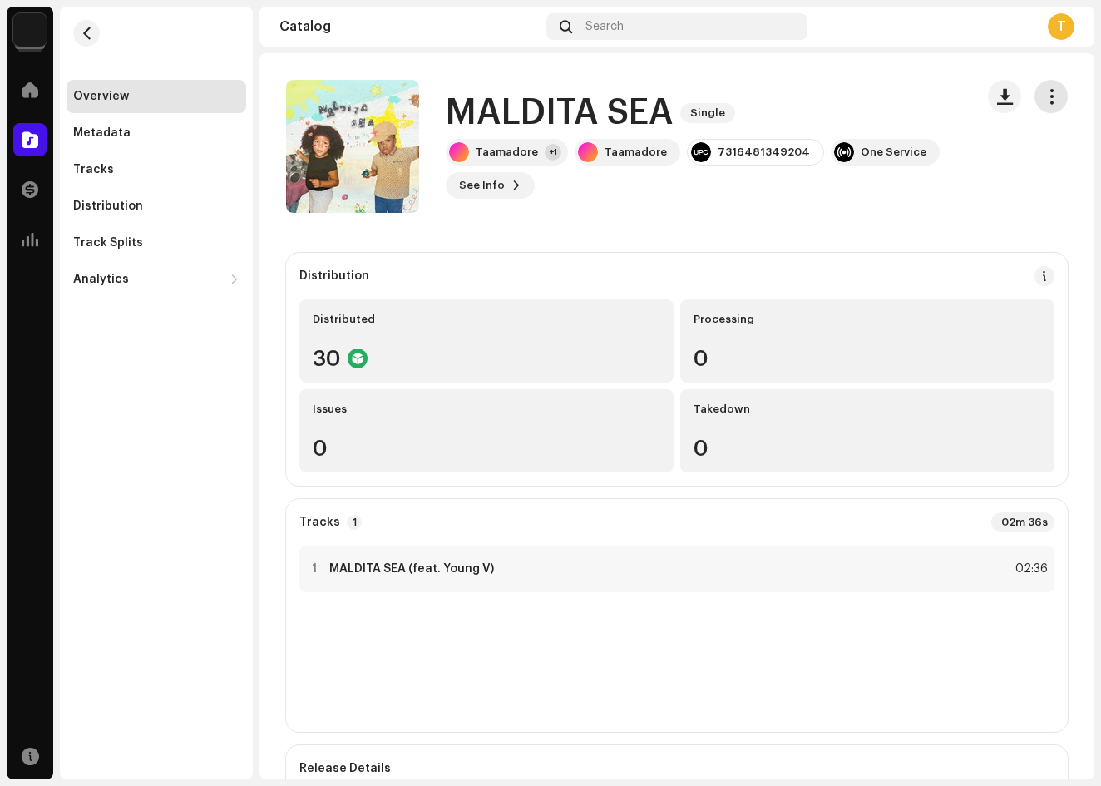
click at [1044, 95] on span "button" at bounding box center [1052, 96] width 16 height 13
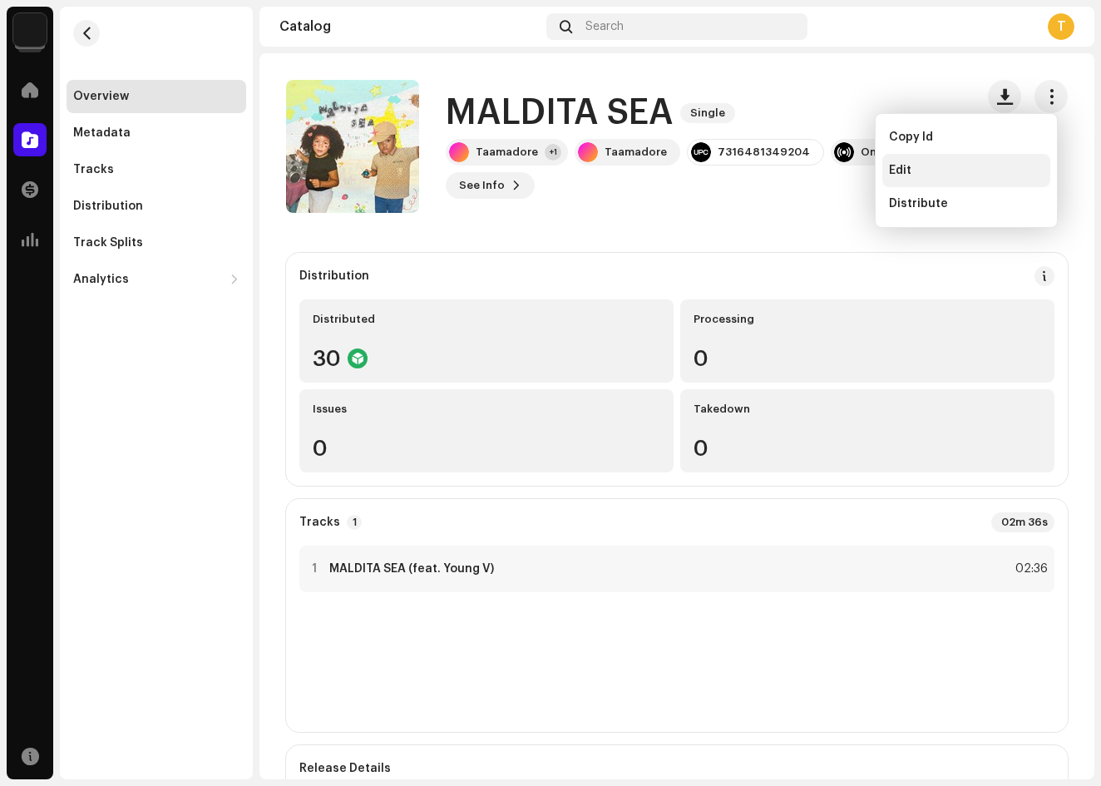
click at [955, 179] on div "Edit" at bounding box center [966, 170] width 168 height 33
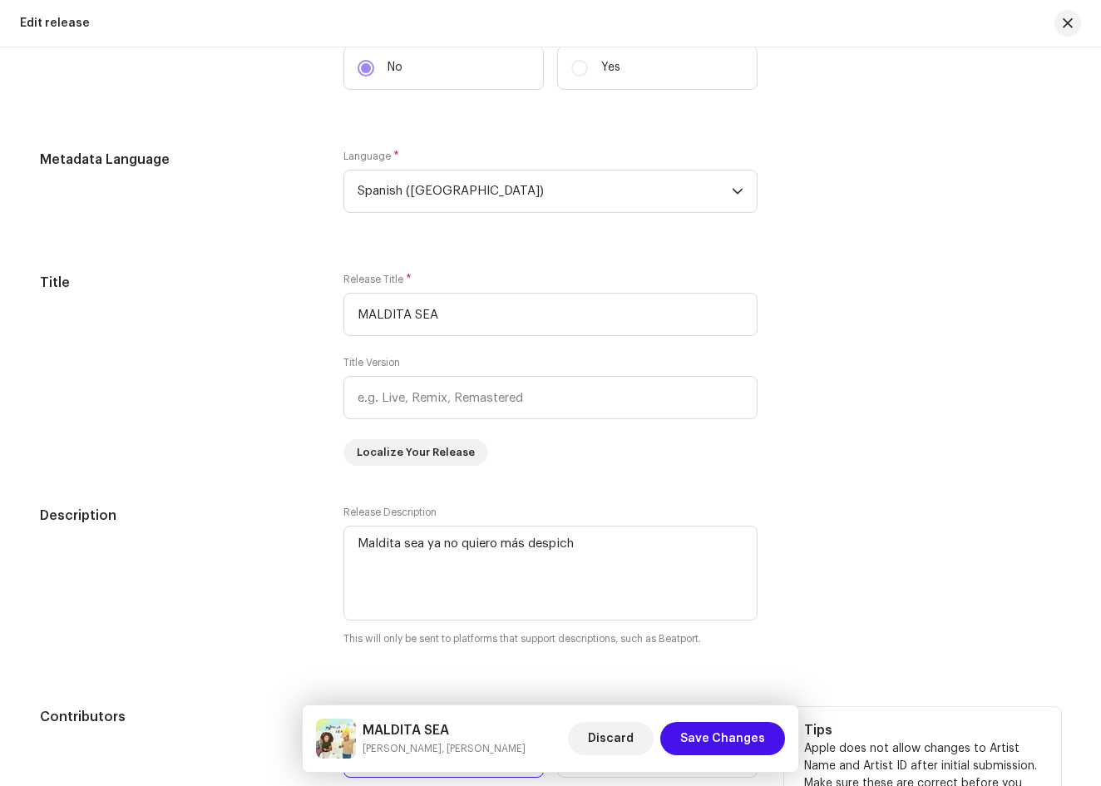
scroll to position [617, 0]
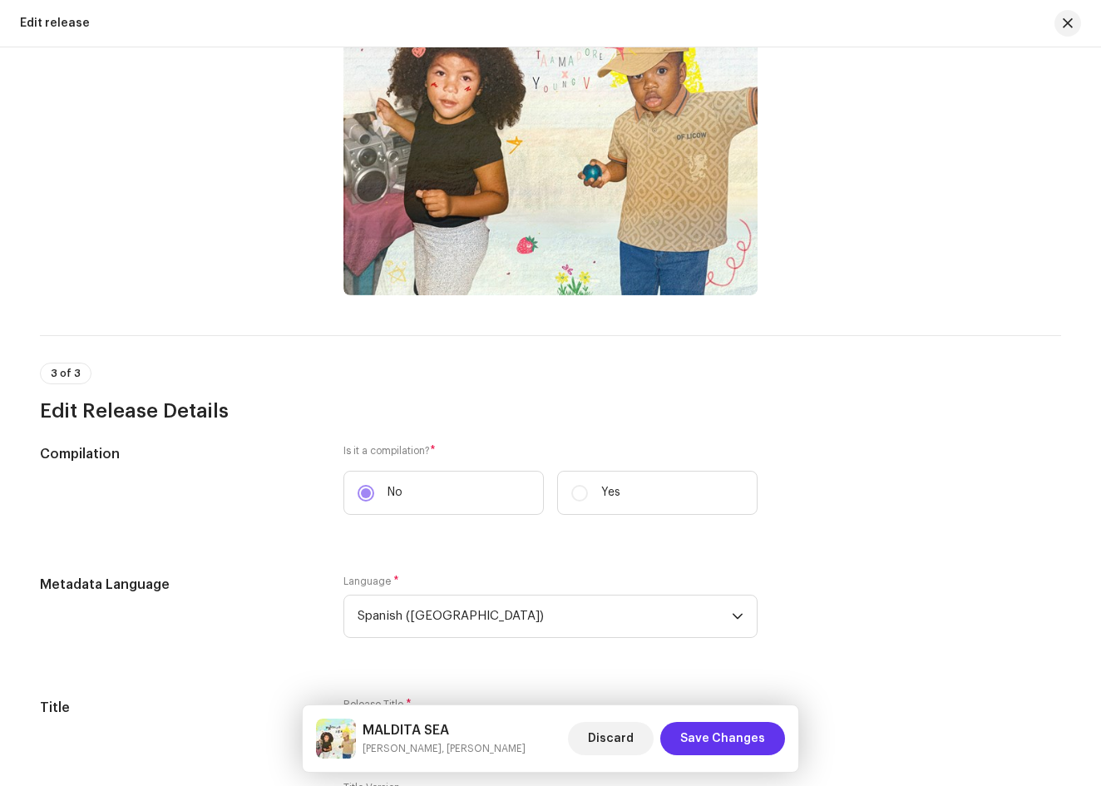
click at [709, 733] on span "Save Changes" at bounding box center [722, 738] width 85 height 33
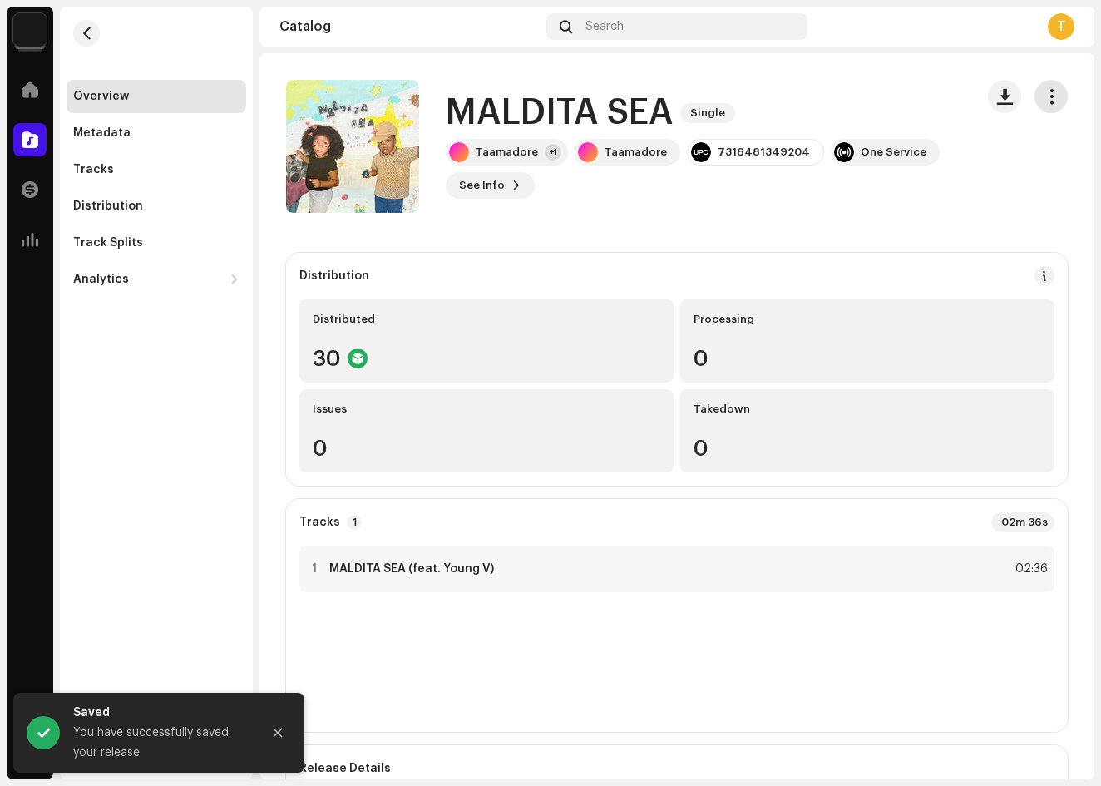
click at [1034, 93] on button "button" at bounding box center [1050, 96] width 33 height 33
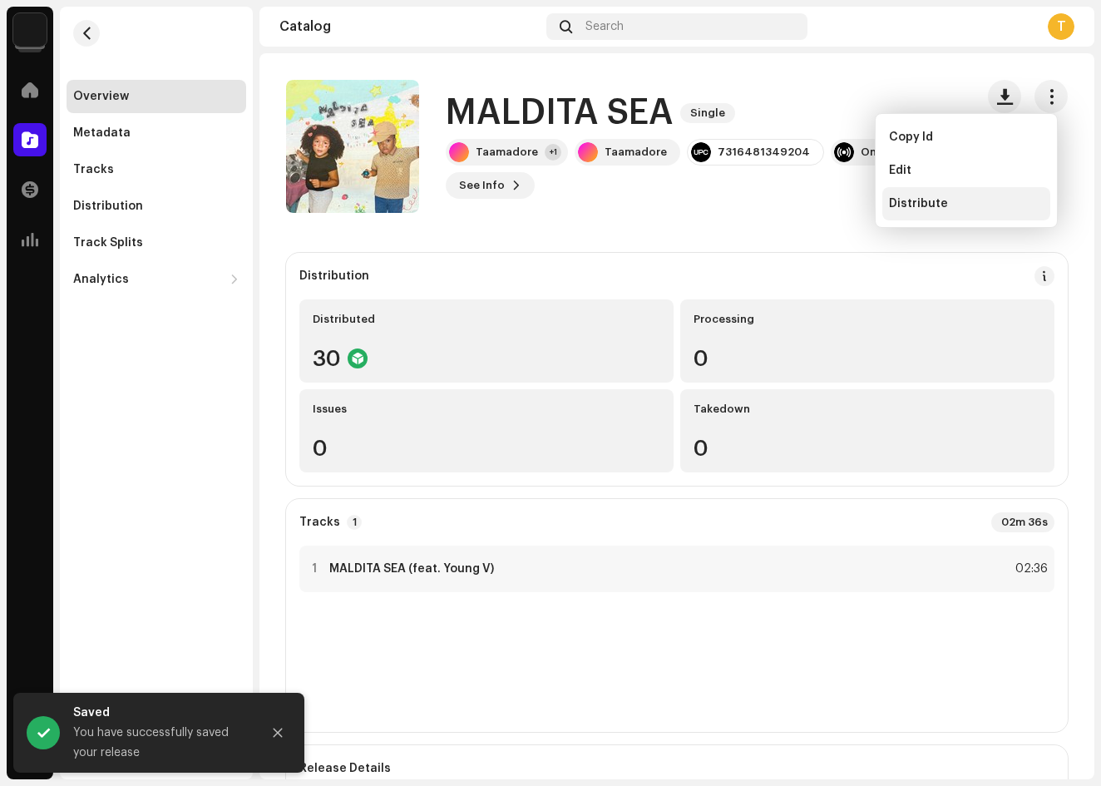
click at [965, 199] on div "Distribute" at bounding box center [966, 203] width 155 height 13
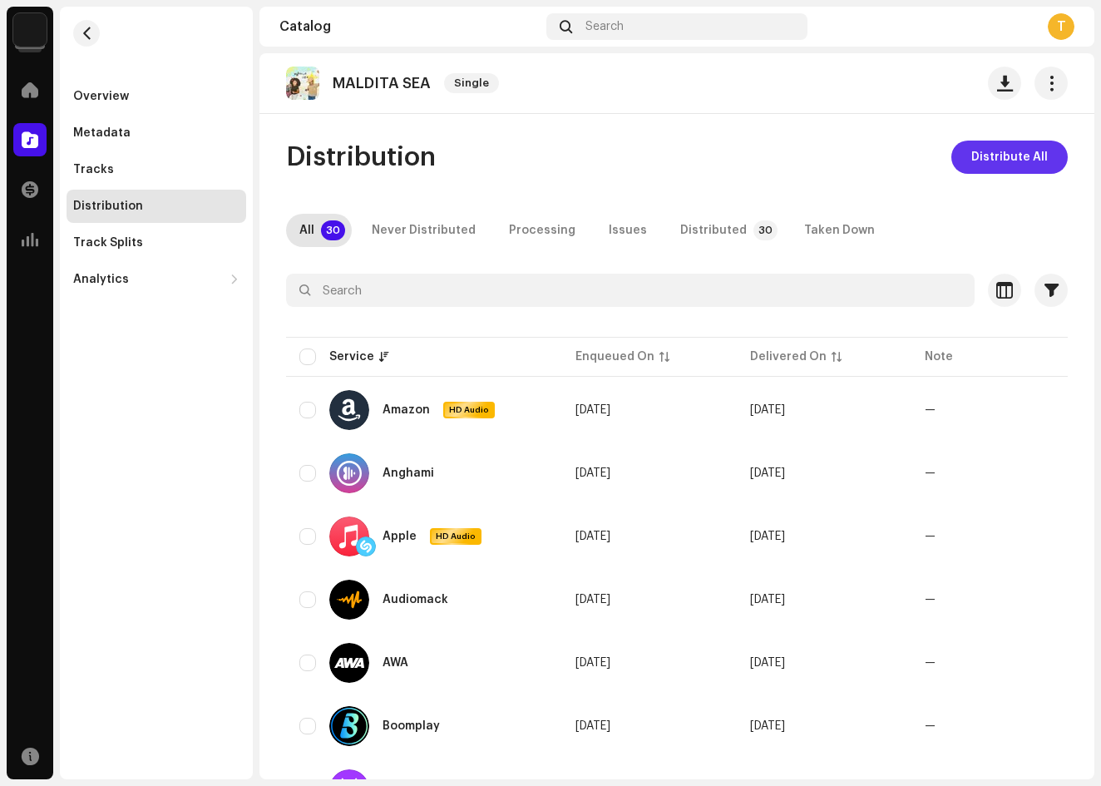
click at [984, 155] on span "Distribute All" at bounding box center [1009, 157] width 77 height 33
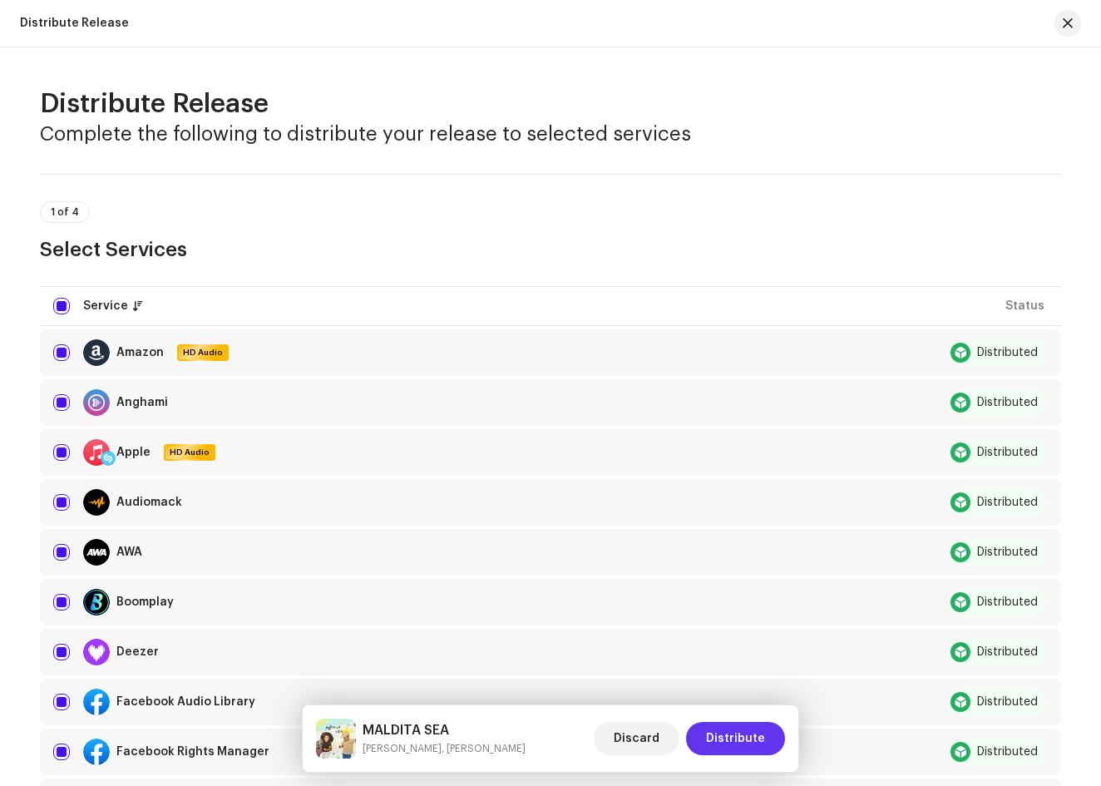
click at [750, 737] on span "Distribute" at bounding box center [735, 738] width 59 height 33
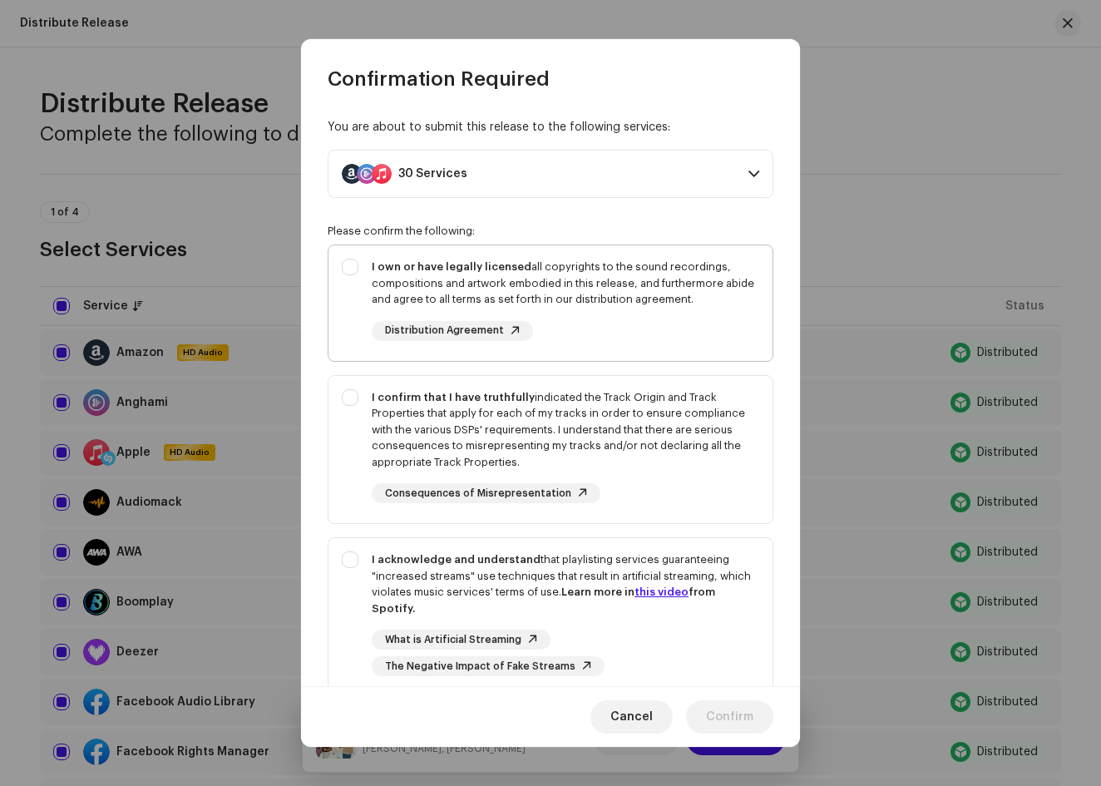
click at [343, 266] on div "I own or have legally licensed all copyrights to the sound recordings, composit…" at bounding box center [550, 299] width 444 height 109
checkbox input "true"
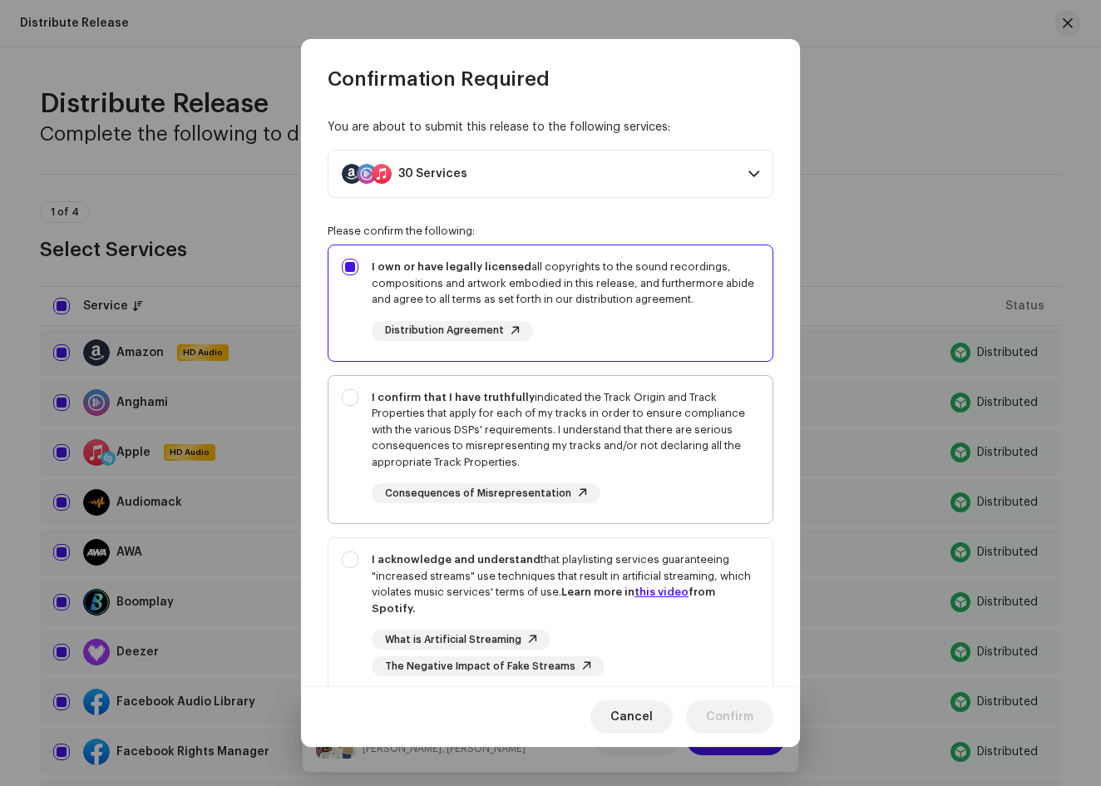
click at [349, 392] on div "I confirm that I have truthfully indicated the Track Origin and Track Propertie…" at bounding box center [550, 446] width 444 height 141
checkbox input "true"
click at [353, 561] on div "I acknowledge and understand that playlisting services guaranteeing "increased …" at bounding box center [550, 613] width 444 height 151
checkbox input "true"
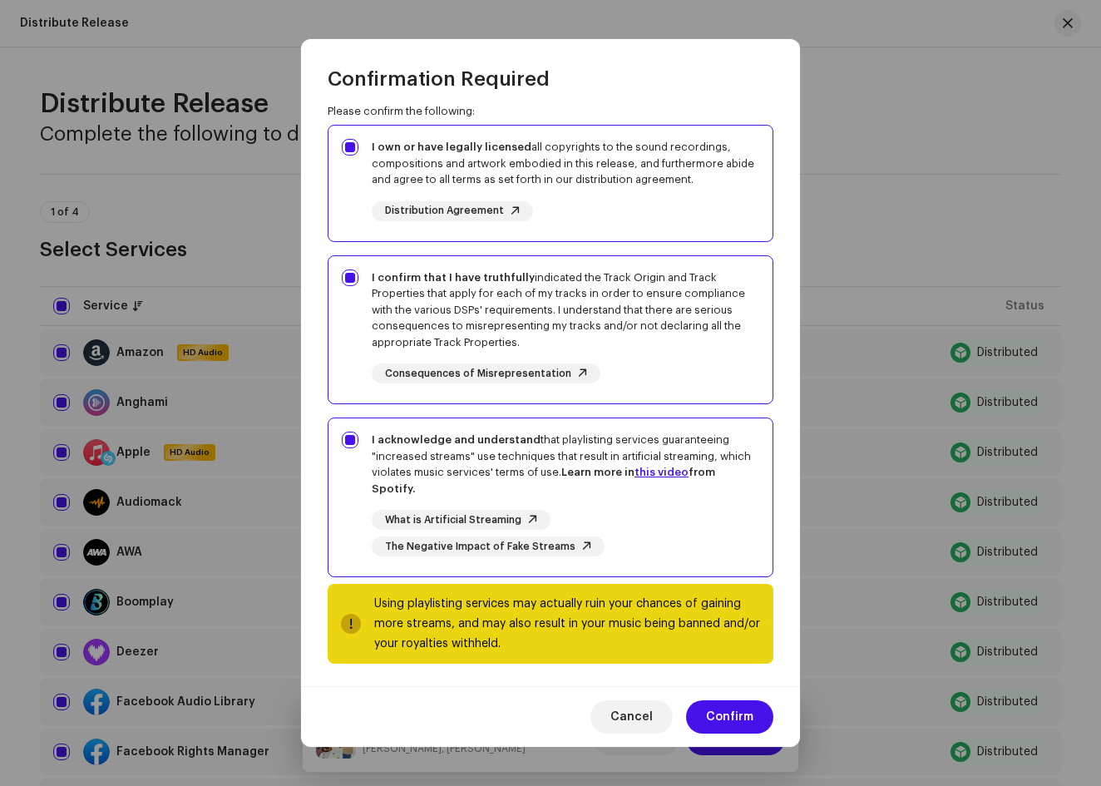
scroll to position [119, 0]
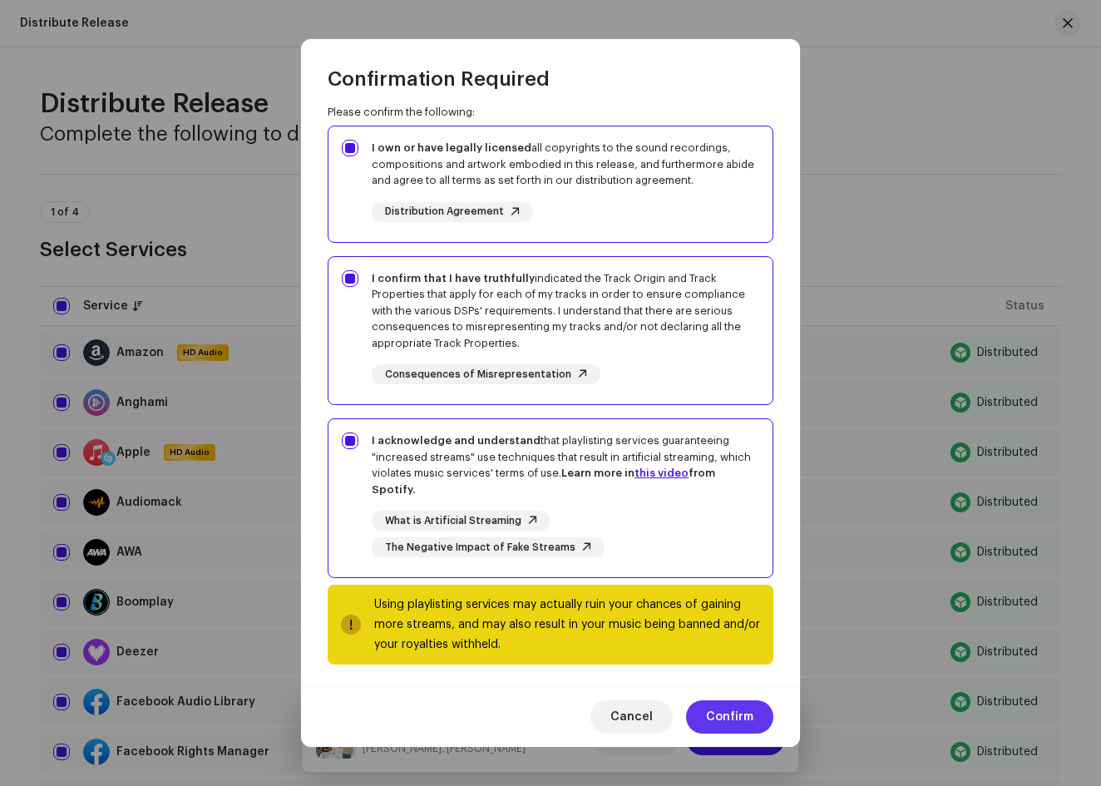
click at [712, 707] on span "Confirm" at bounding box center [729, 716] width 47 height 33
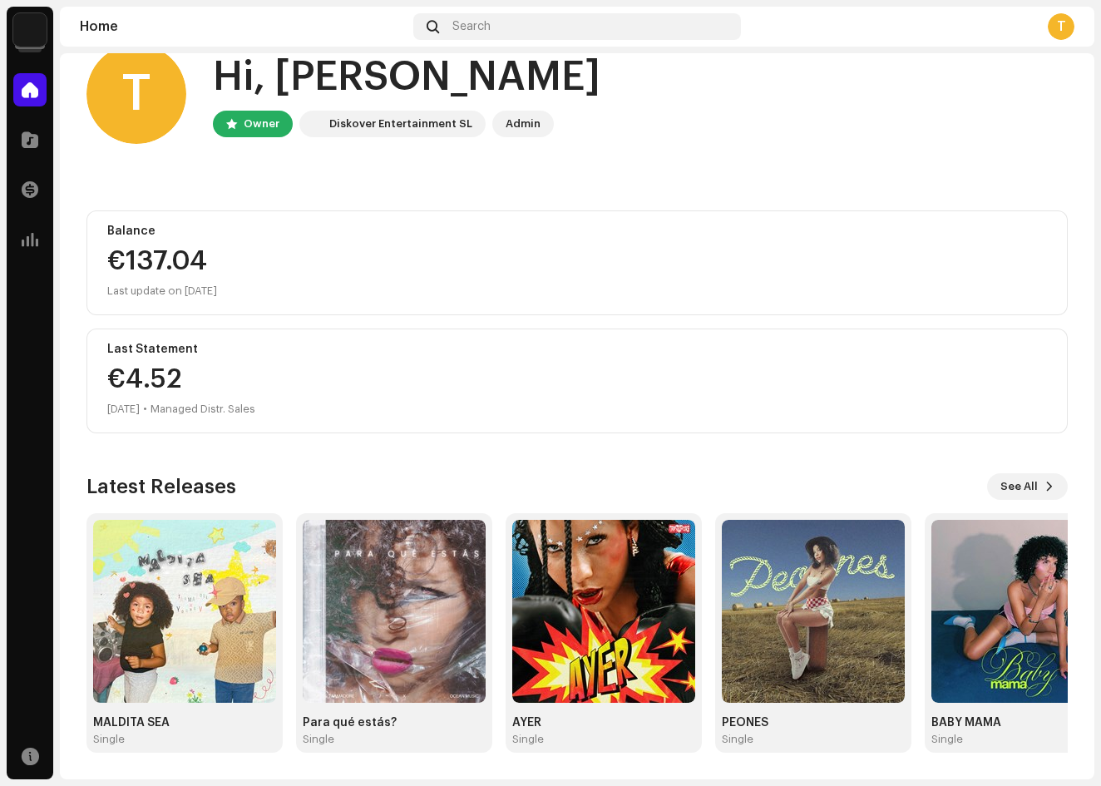
scroll to position [36, 0]
click at [37, 146] on span at bounding box center [30, 139] width 17 height 13
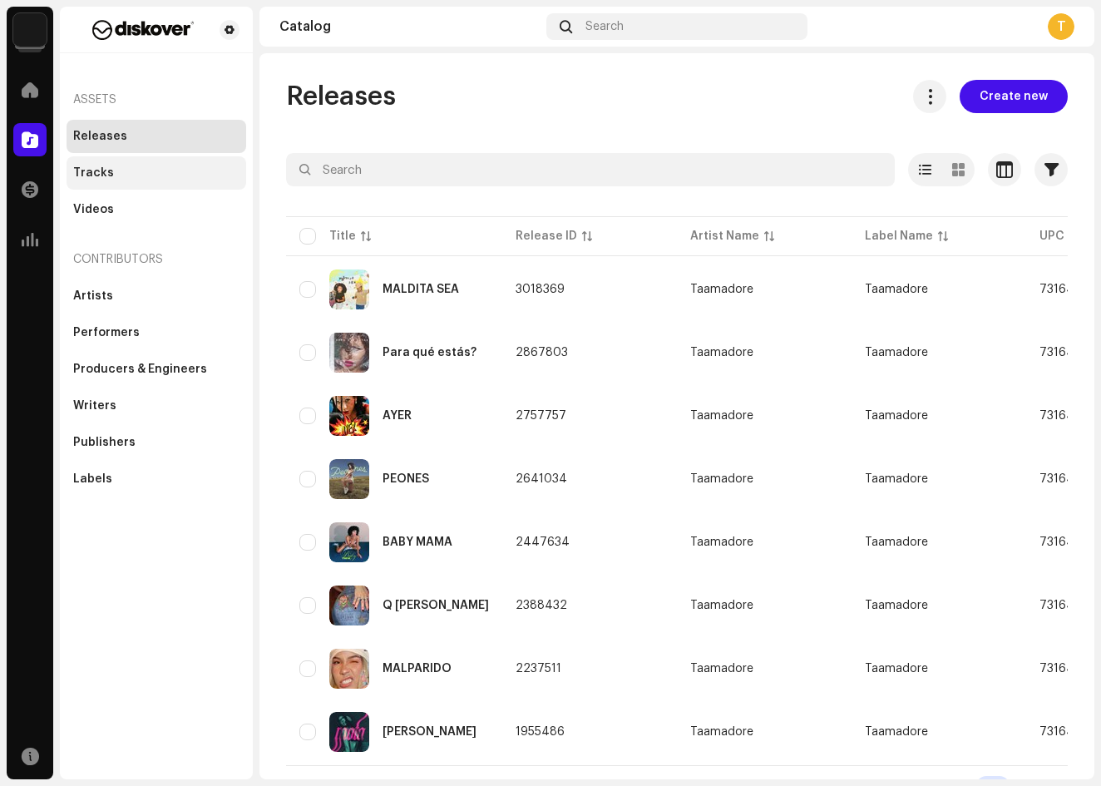
click at [143, 168] on div "Tracks" at bounding box center [156, 172] width 166 height 13
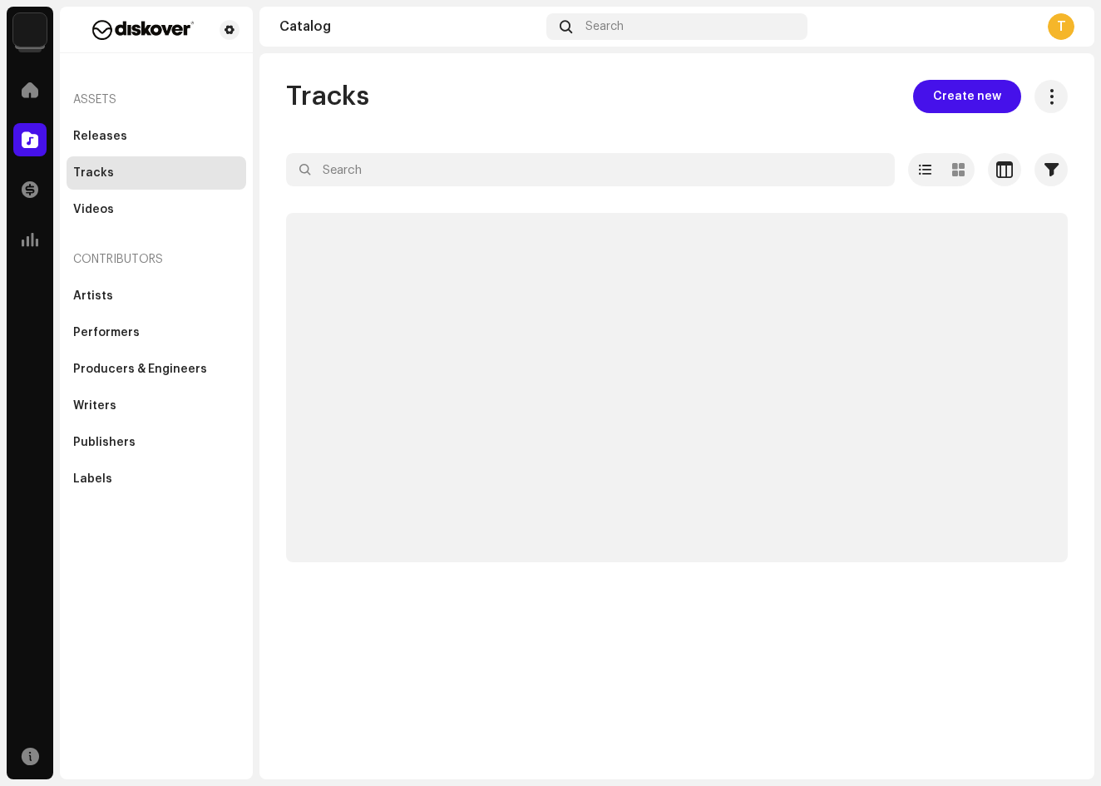
click at [143, 168] on div "Tracks" at bounding box center [156, 172] width 166 height 13
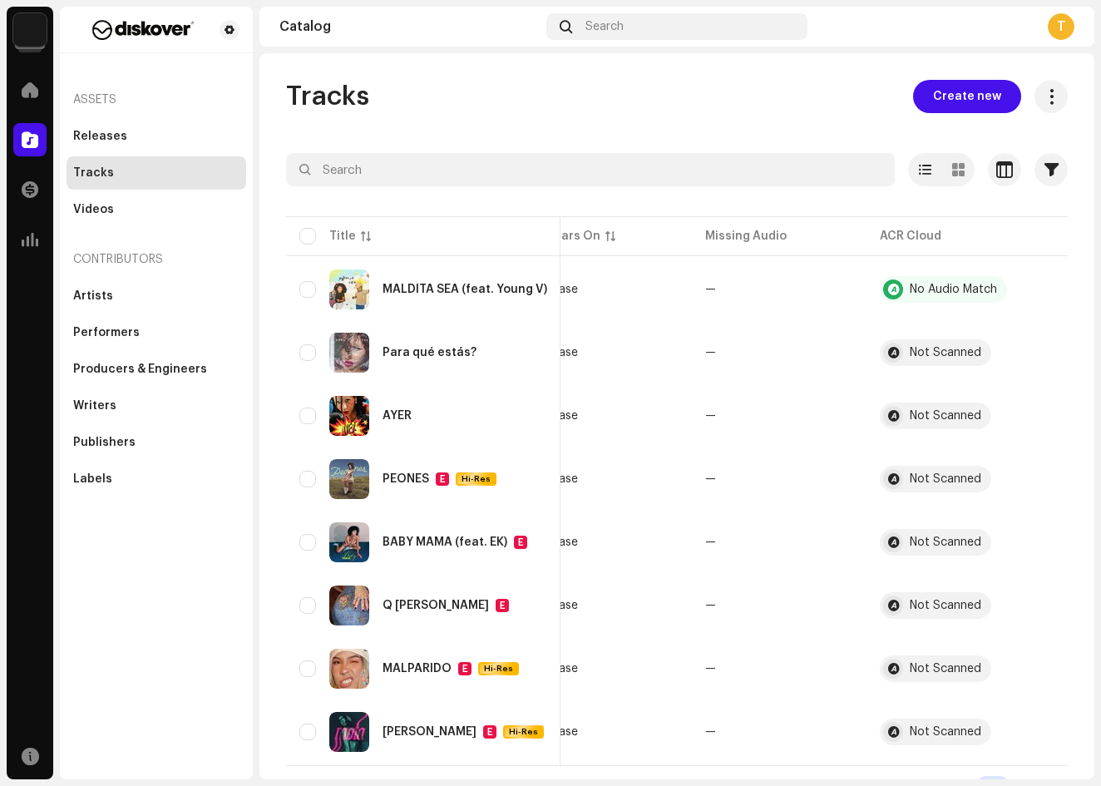
scroll to position [0, 573]
click at [921, 292] on div "No Audio Match" at bounding box center [953, 290] width 87 height 12
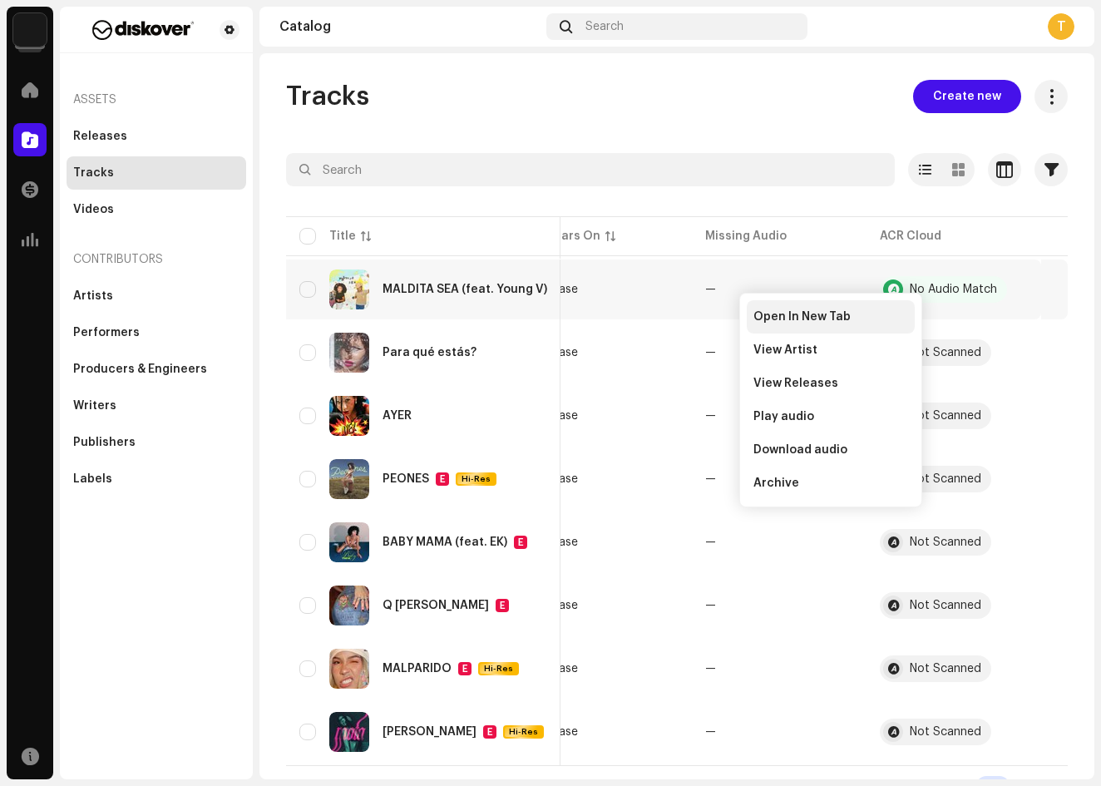
click at [902, 313] on div "Open In New Tab" at bounding box center [830, 316] width 155 height 13
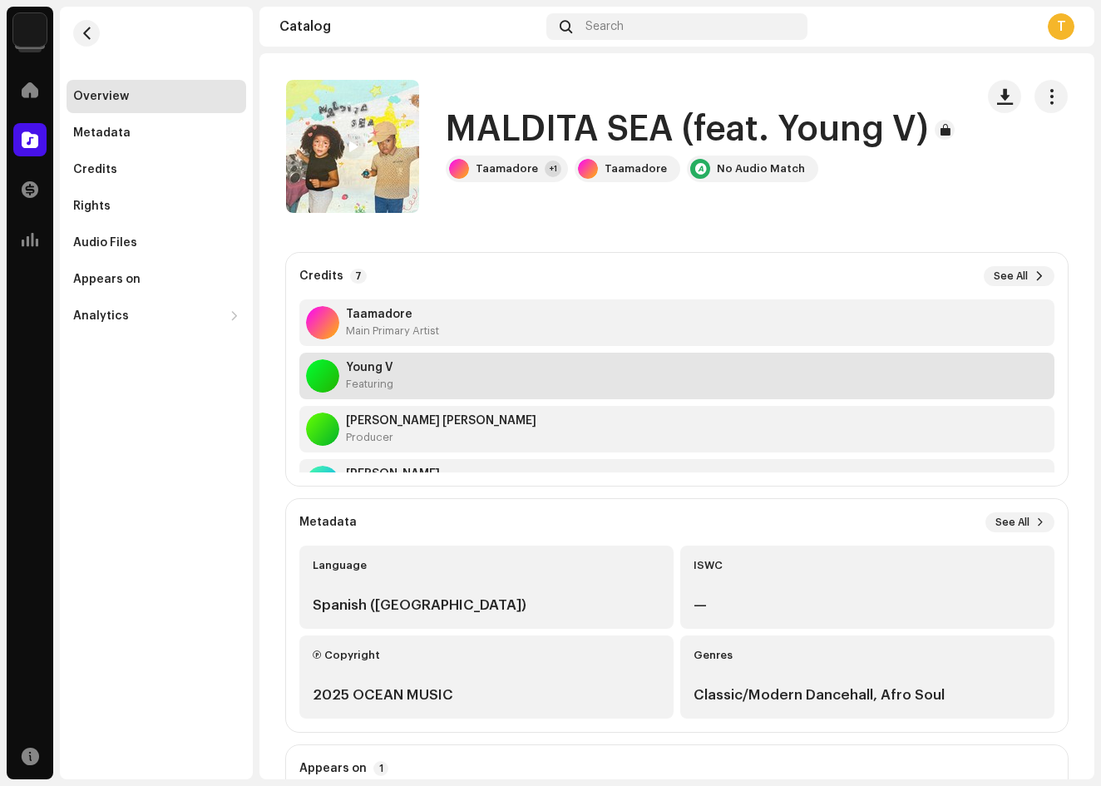
click at [591, 369] on div "Young V Featuring" at bounding box center [676, 376] width 755 height 47
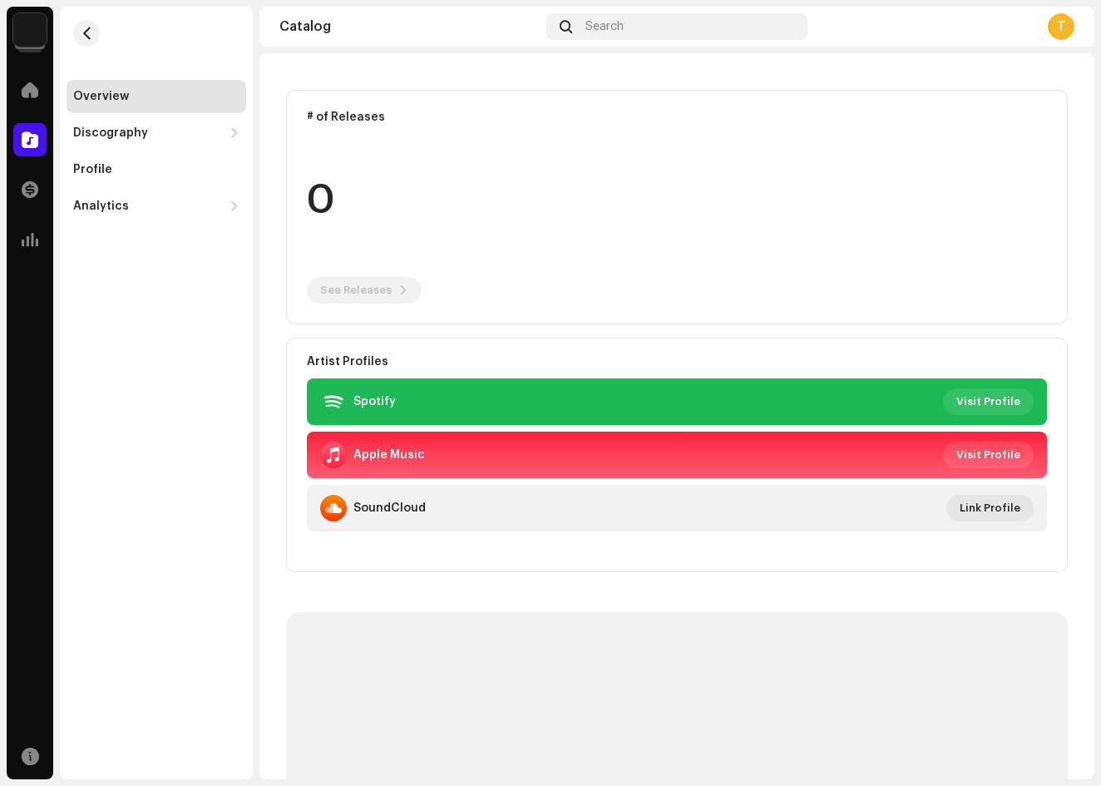
scroll to position [165, 0]
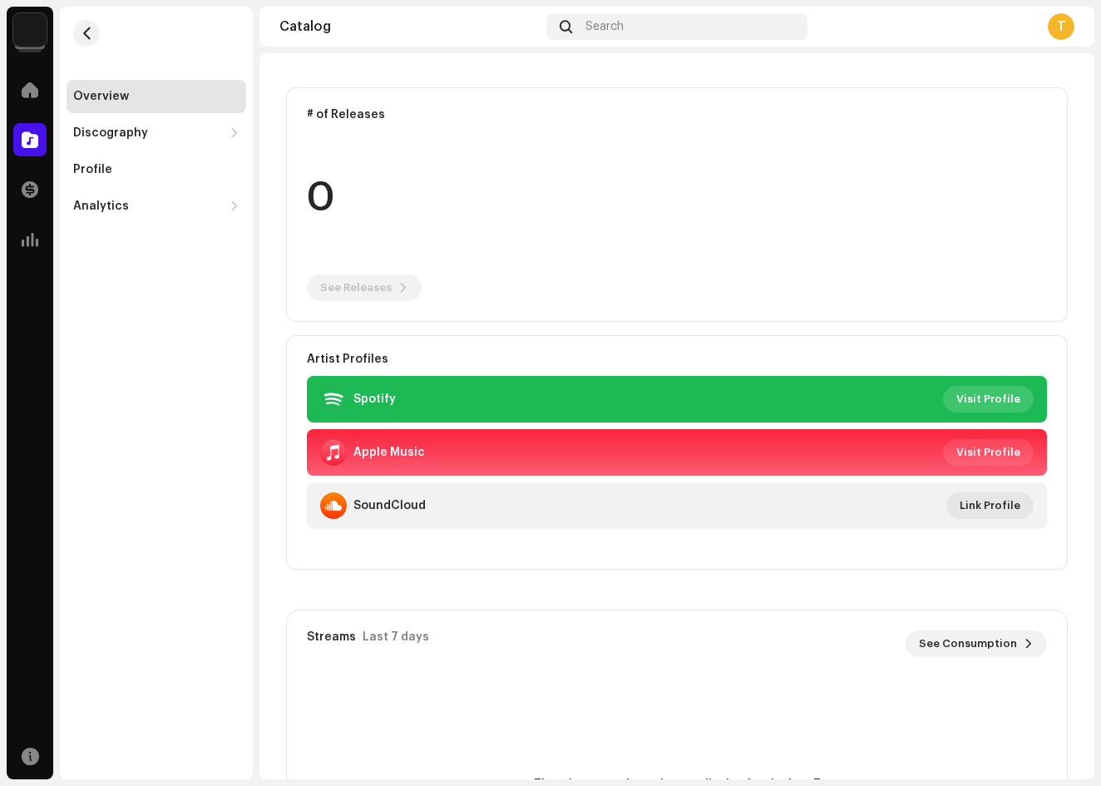
click at [981, 398] on span "Visit Profile" at bounding box center [988, 399] width 64 height 33
click at [82, 26] on button "button" at bounding box center [86, 33] width 27 height 27
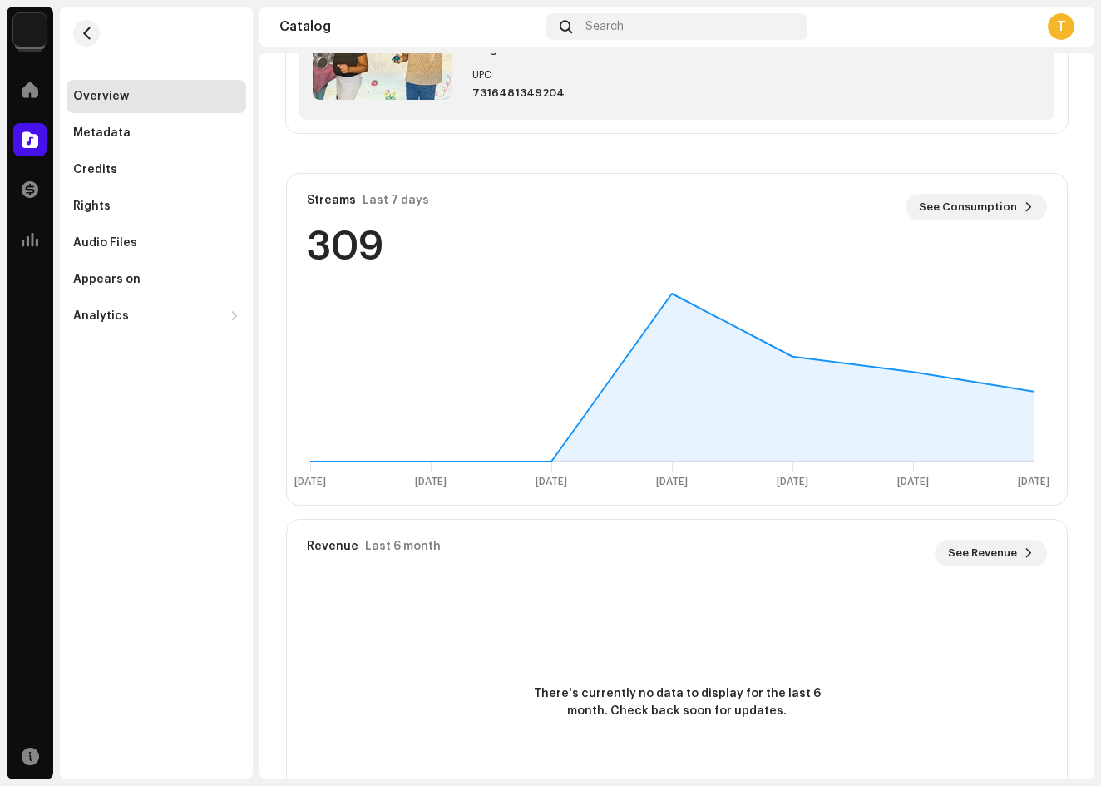
scroll to position [826, 0]
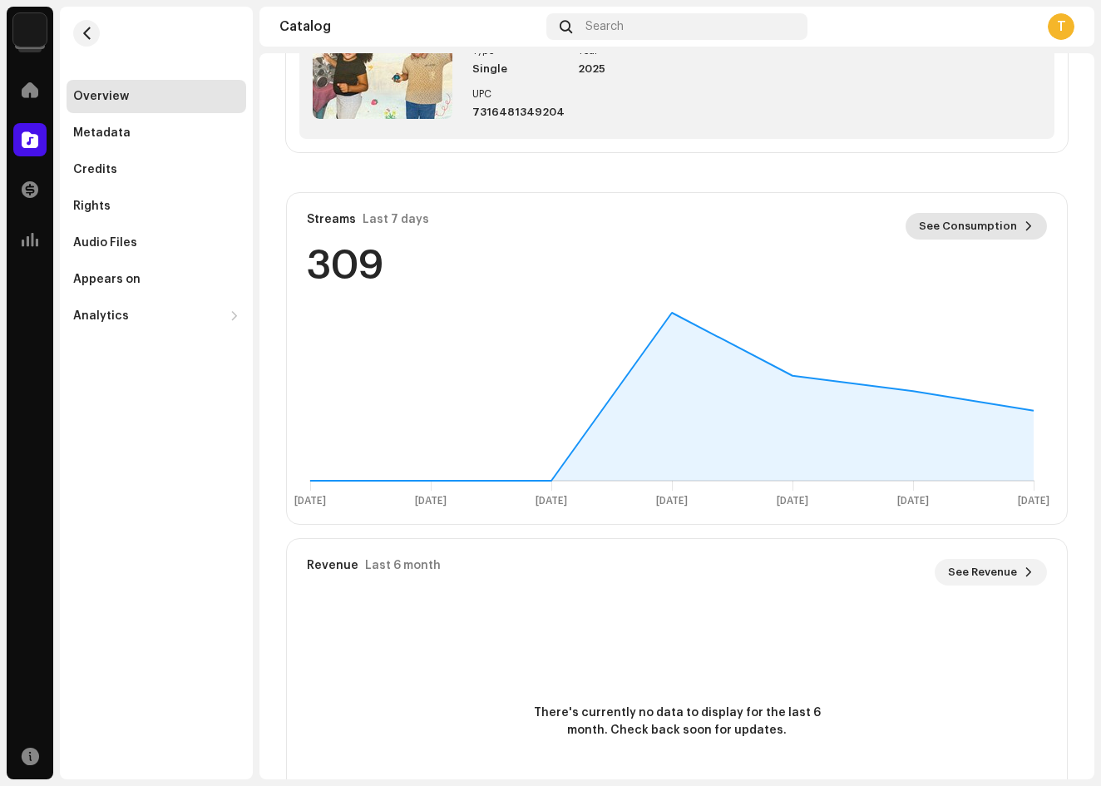
click at [1005, 218] on span "See Consumption" at bounding box center [968, 226] width 98 height 33
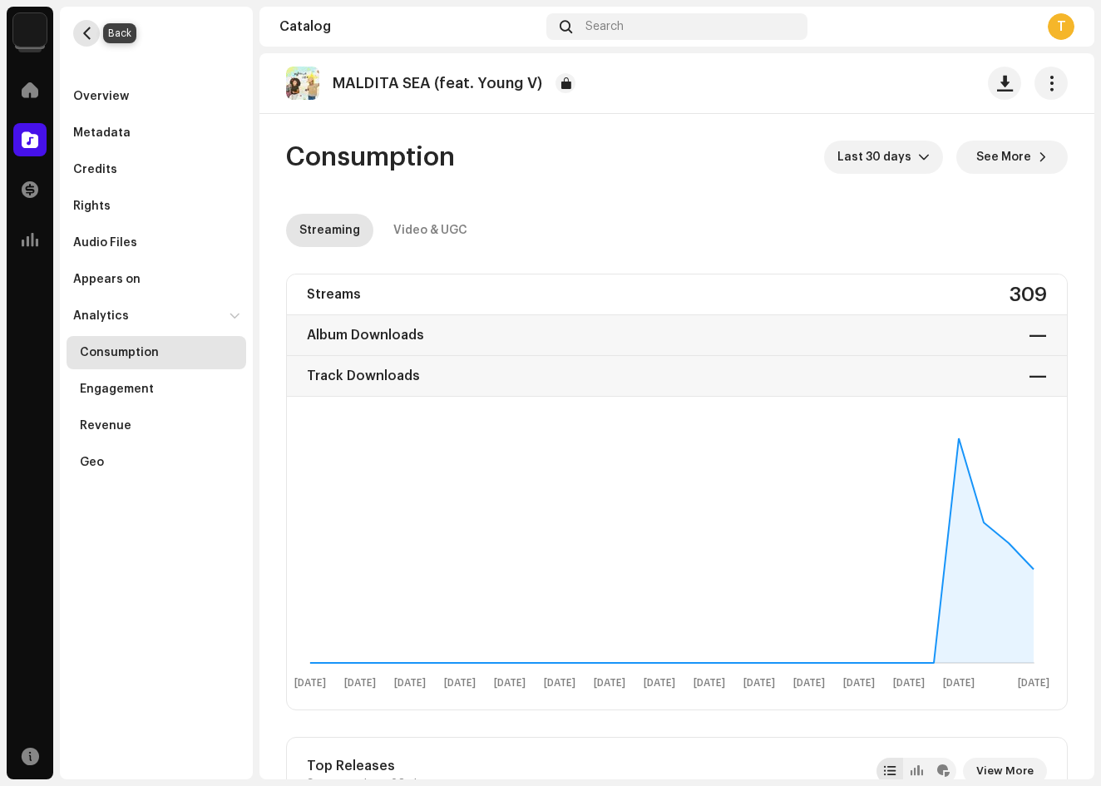
click at [86, 31] on span "button" at bounding box center [87, 33] width 12 height 13
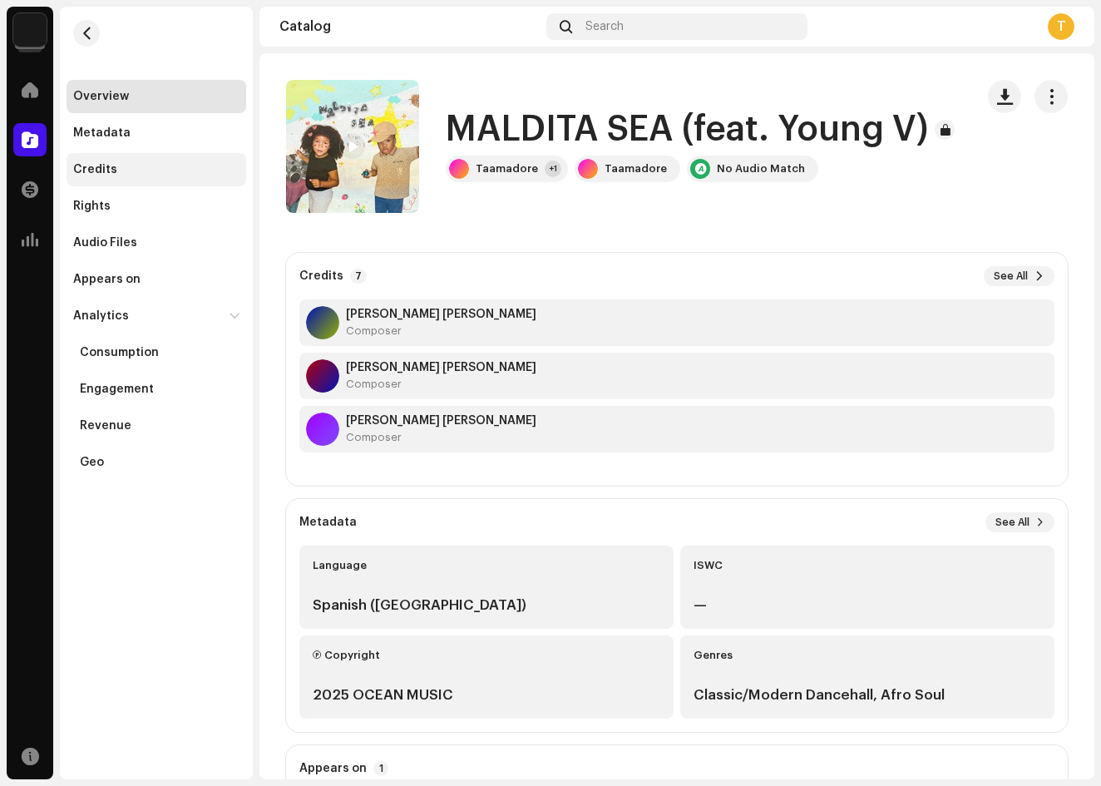
click at [138, 165] on div "Credits" at bounding box center [156, 169] width 166 height 13
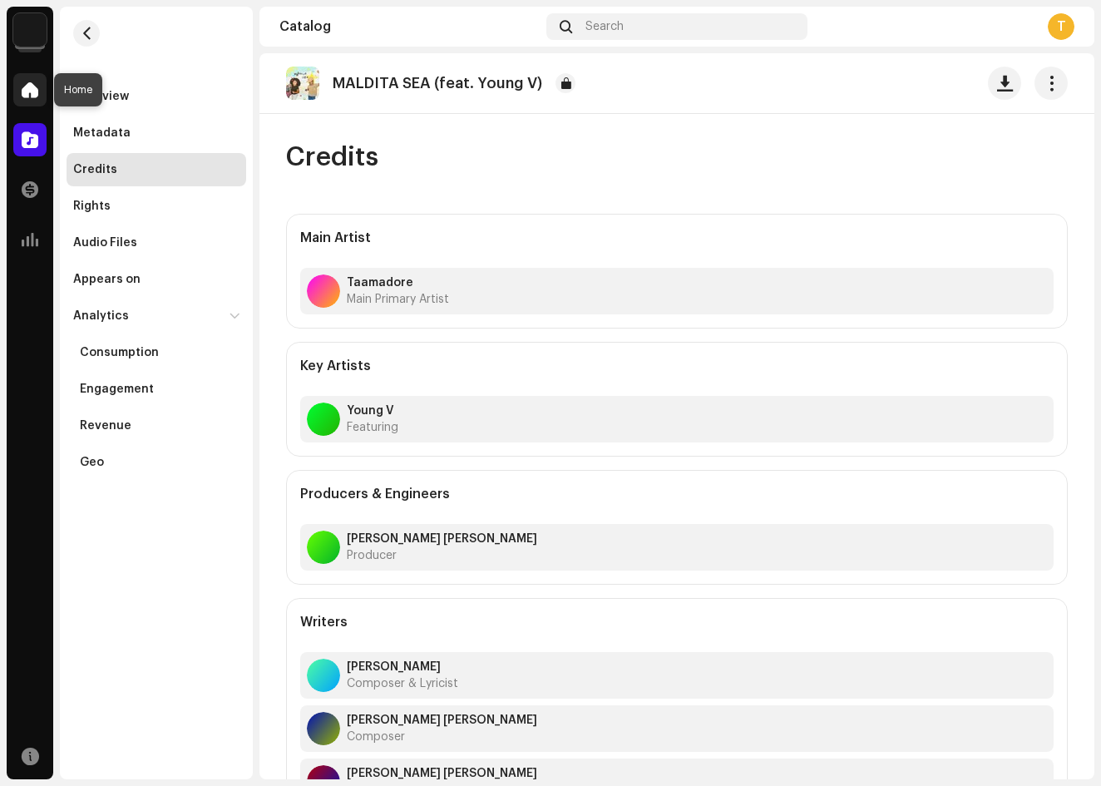
click at [26, 89] on span at bounding box center [30, 89] width 17 height 13
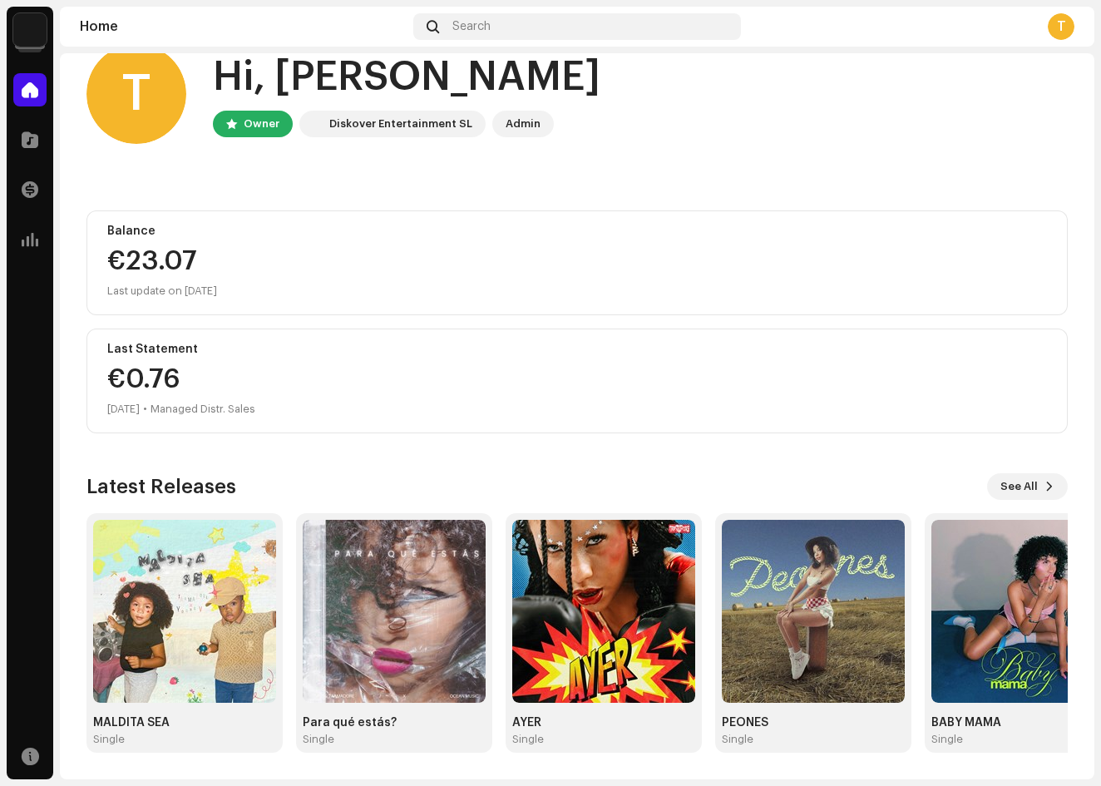
scroll to position [36, 0]
click at [1029, 489] on button "See All" at bounding box center [1027, 486] width 81 height 27
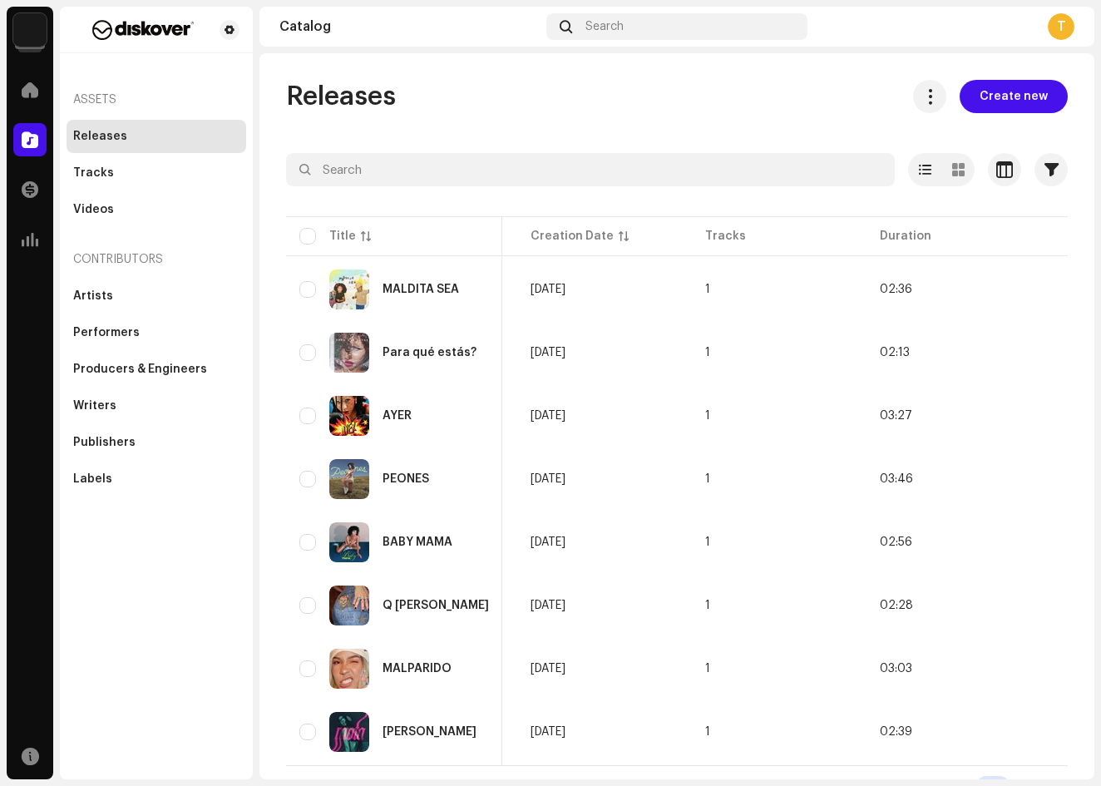
scroll to position [0, 684]
click at [523, 302] on td "[DATE]" at bounding box center [604, 289] width 175 height 60
